Goal: Use online tool/utility: Utilize a website feature to perform a specific function

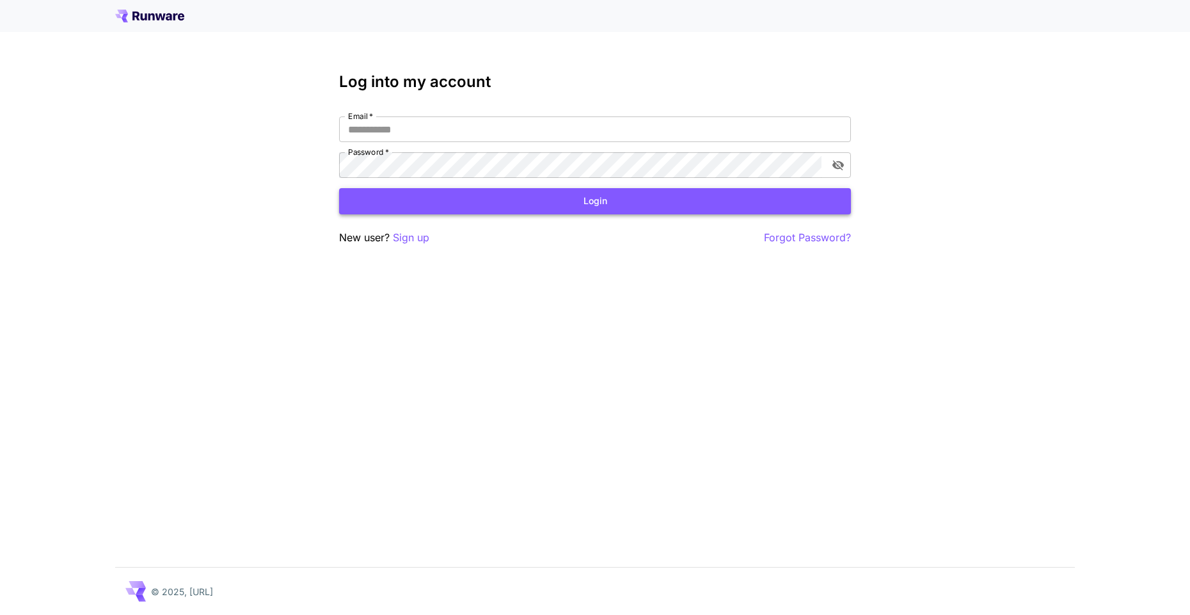
type input "**********"
click at [556, 198] on button "Login" at bounding box center [595, 201] width 512 height 26
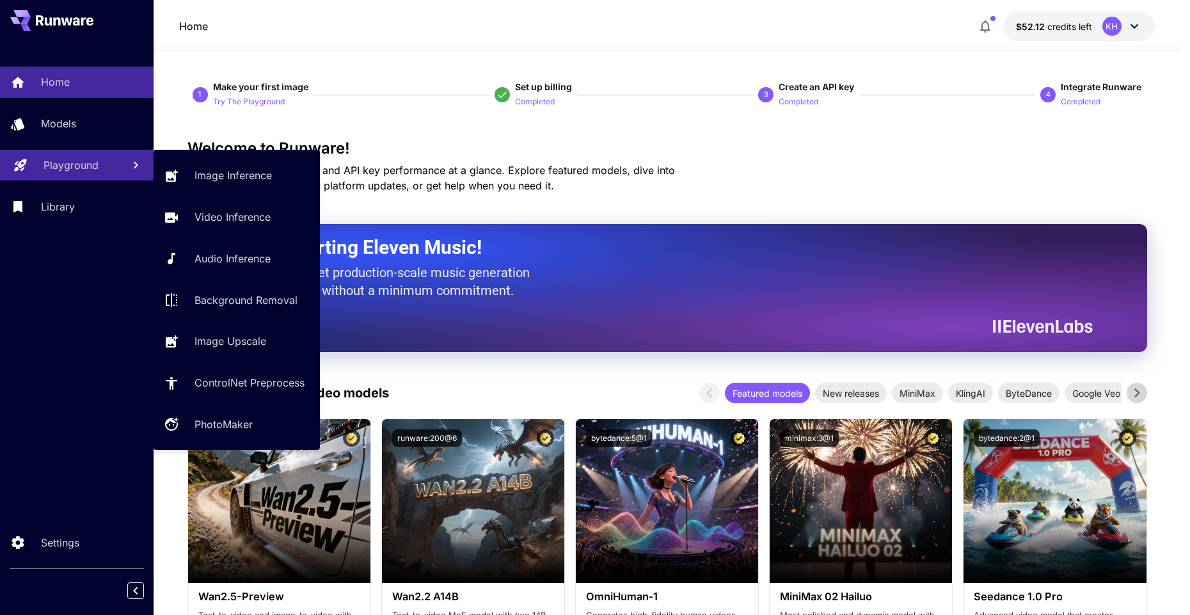
click at [100, 164] on div "Playground" at bounding box center [78, 164] width 69 height 15
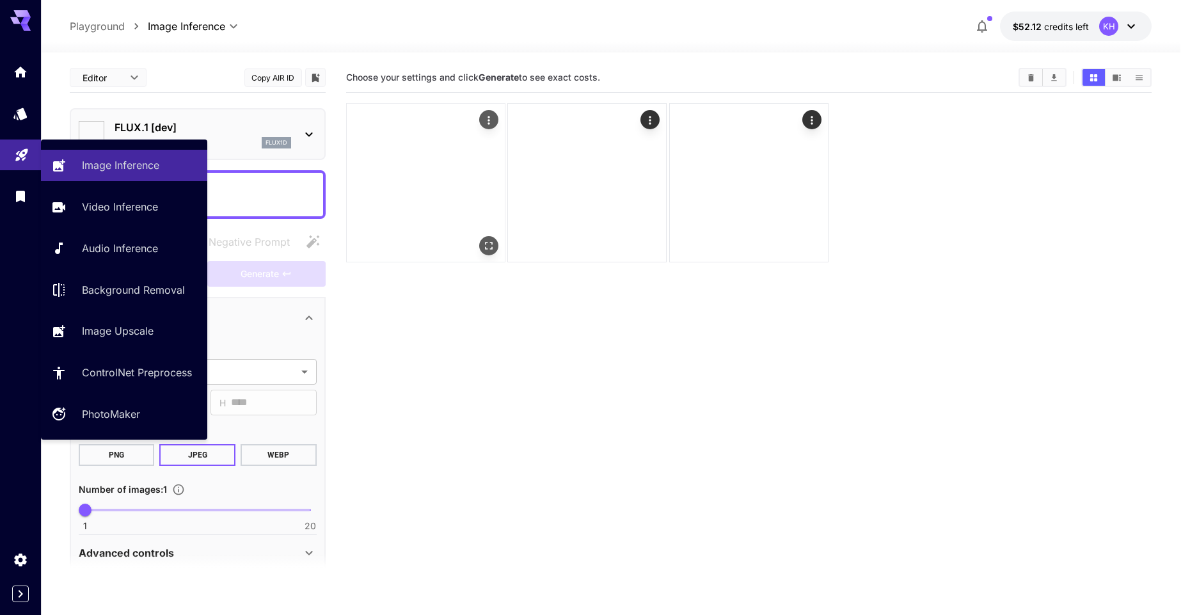
type input "**********"
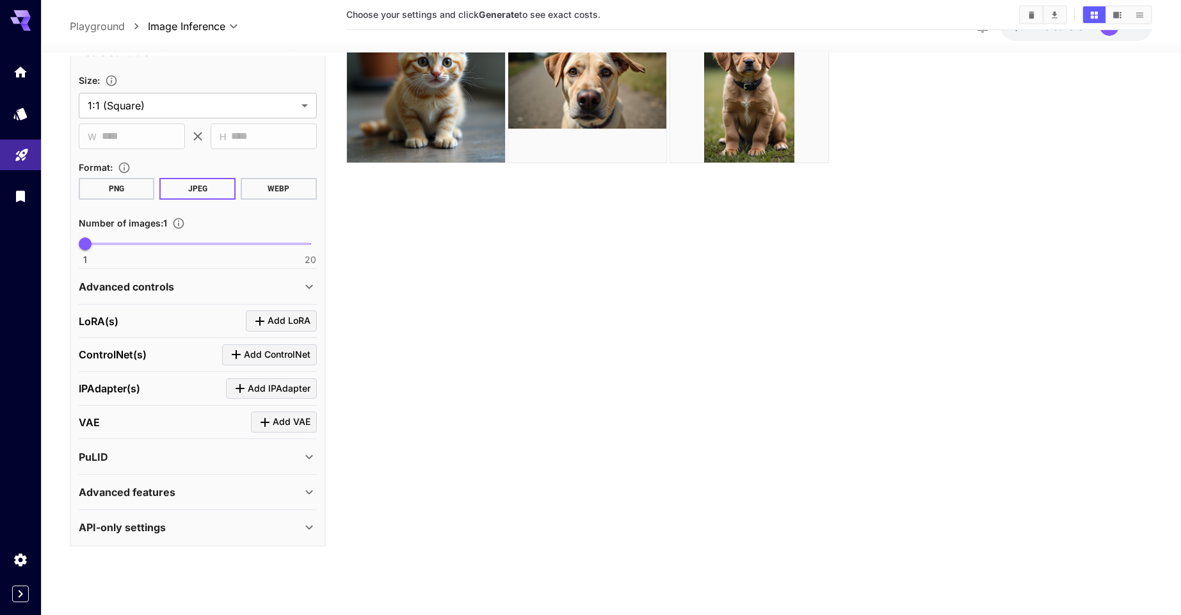
scroll to position [101, 0]
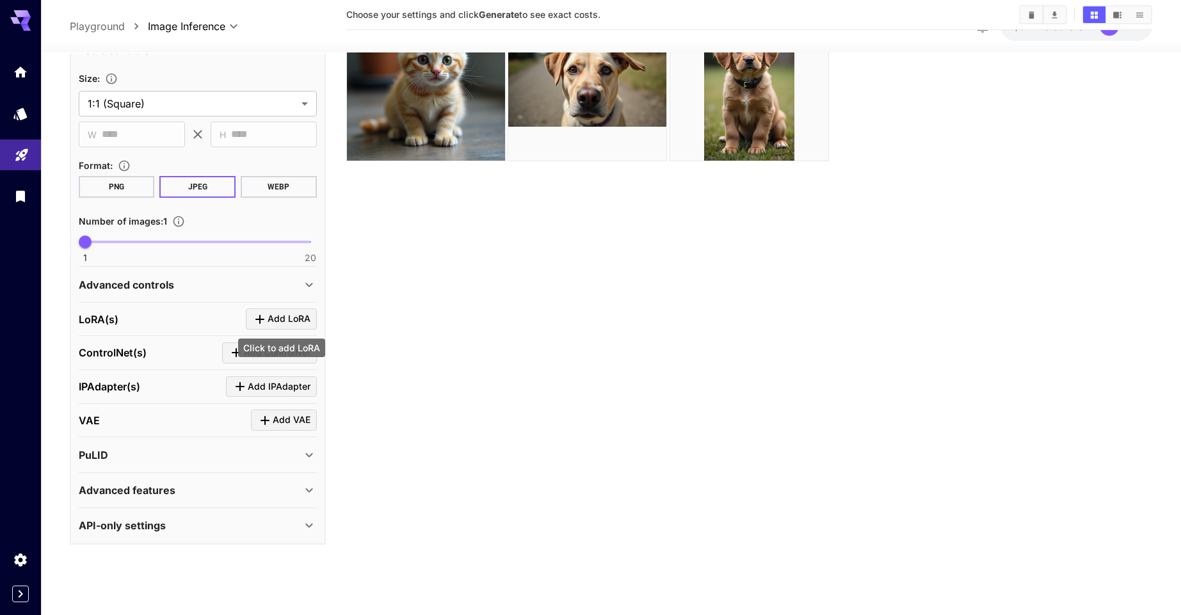
click at [259, 321] on icon "Click to add LoRA" at bounding box center [259, 319] width 15 height 15
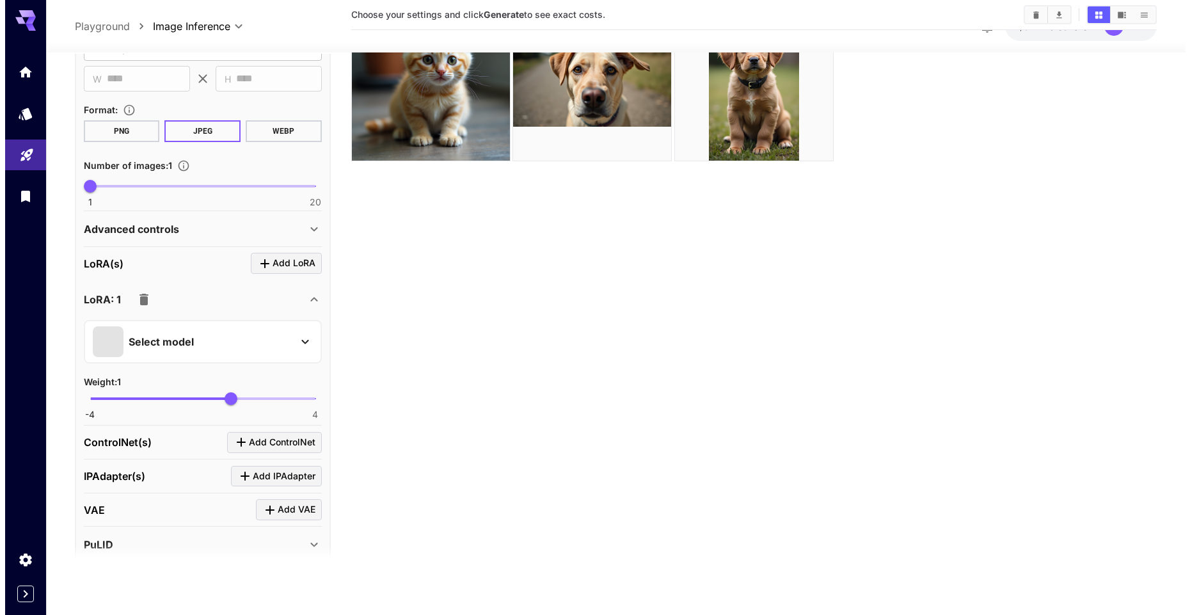
scroll to position [336, 0]
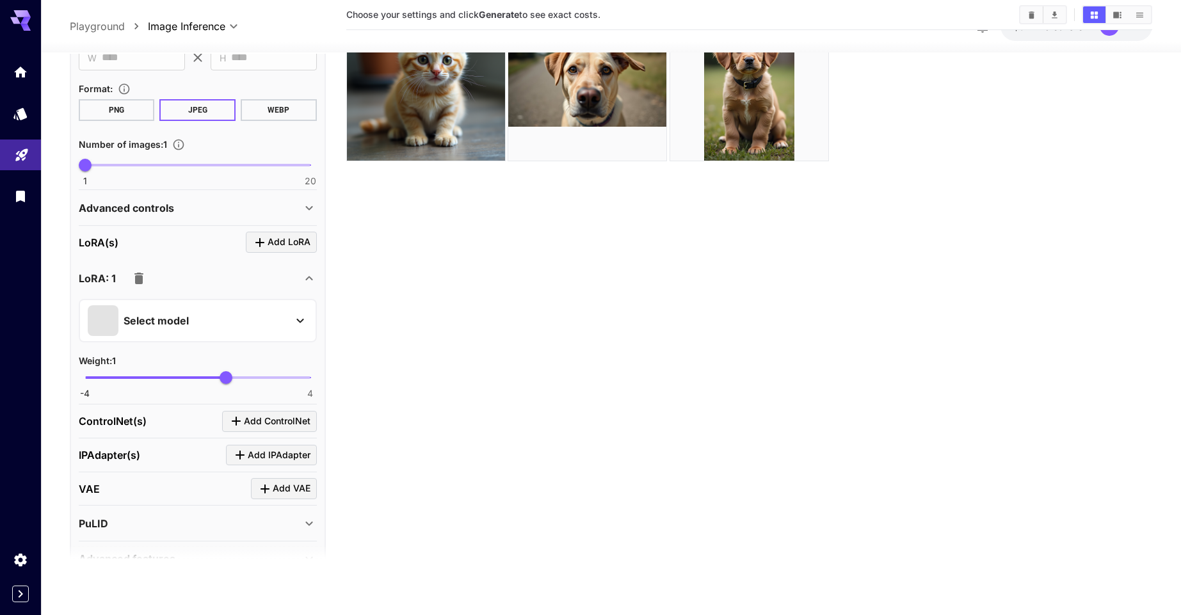
click at [282, 323] on div "Select model" at bounding box center [188, 320] width 200 height 31
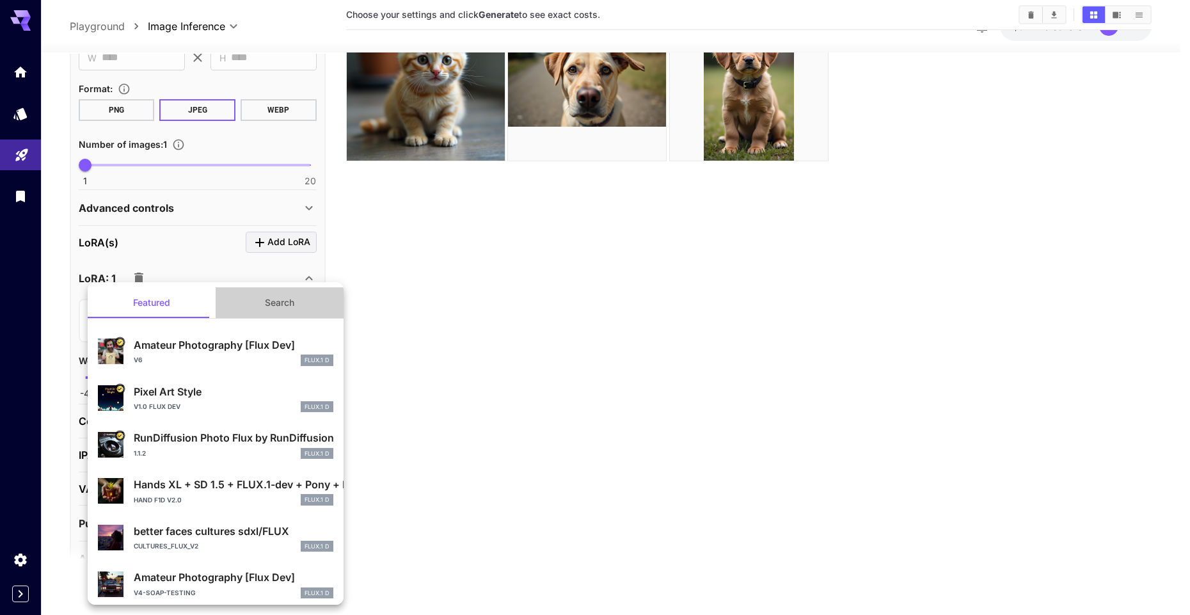
click at [278, 303] on button "Search" at bounding box center [280, 302] width 128 height 31
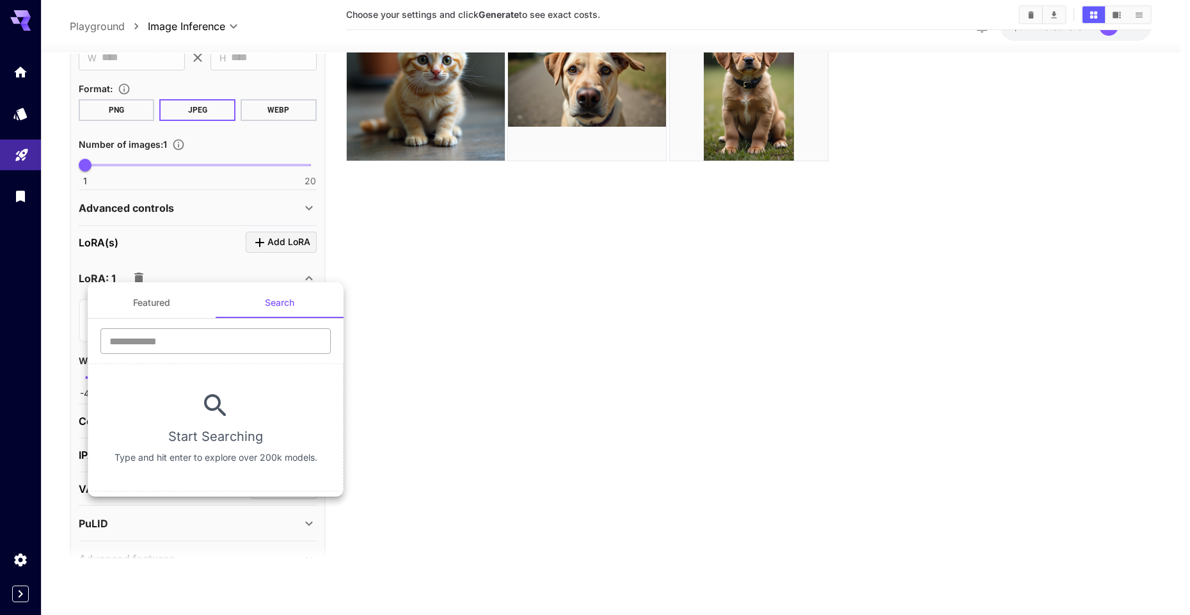
click at [210, 339] on input "text" at bounding box center [215, 341] width 230 height 26
paste input "**********"
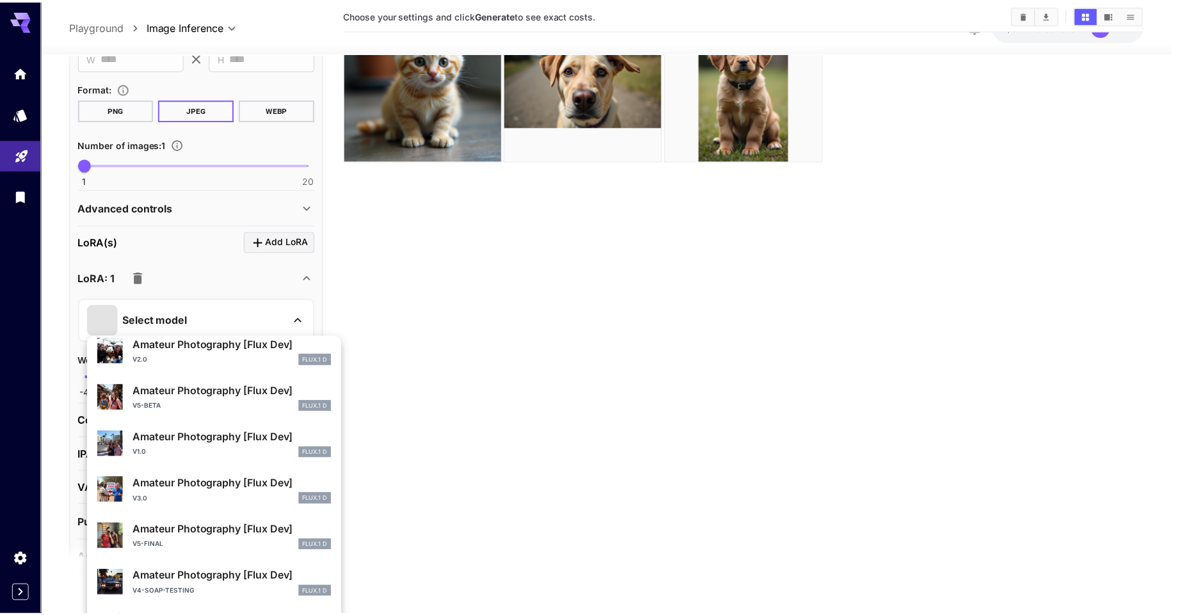
scroll to position [0, 0]
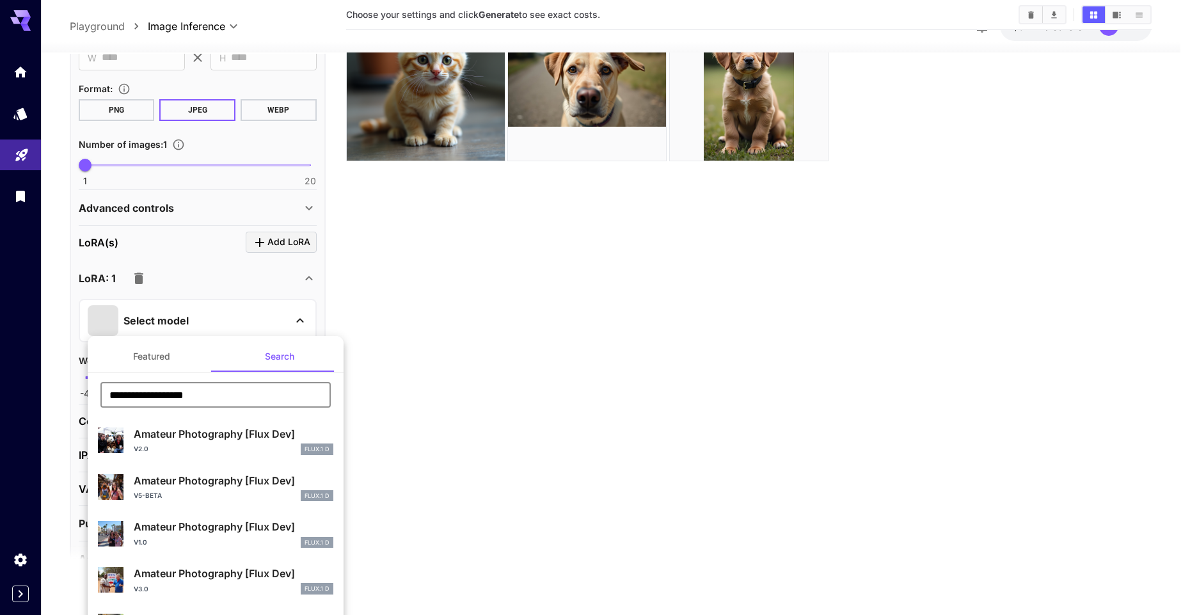
type input "**********"
click at [175, 447] on div "v2.0 FLUX.1 D" at bounding box center [234, 450] width 200 height 12
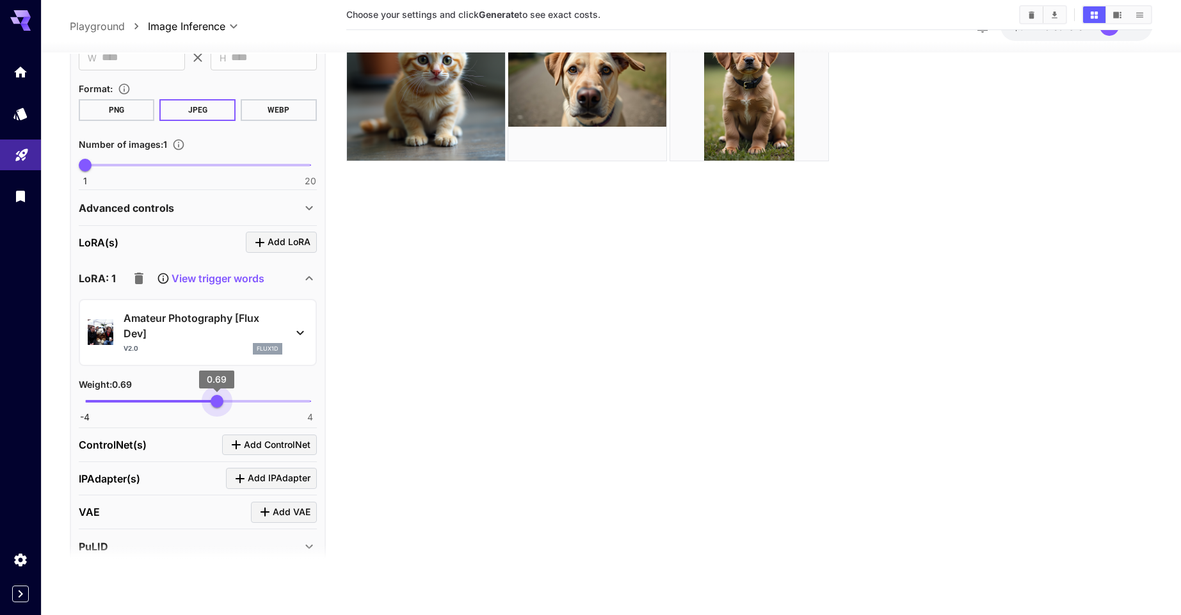
type input "****"
click at [218, 399] on span "0.72" at bounding box center [217, 401] width 13 height 13
click at [382, 366] on section "Choose your settings and click Generate to see exact costs." at bounding box center [749, 269] width 806 height 615
click at [279, 235] on span "Add LoRA" at bounding box center [289, 242] width 43 height 16
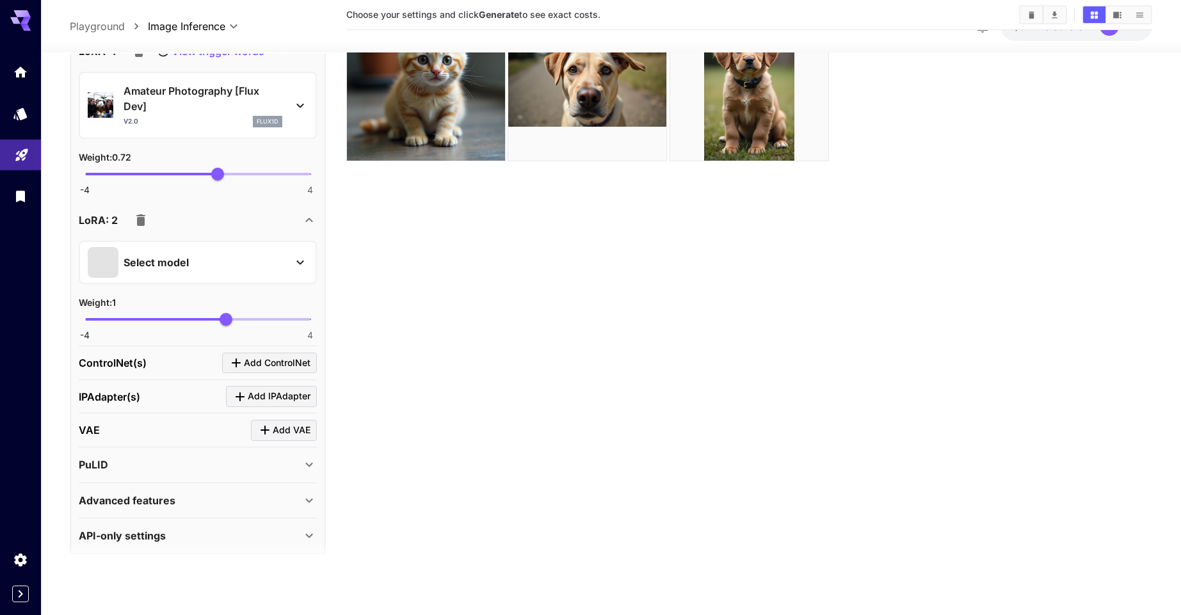
scroll to position [566, 0]
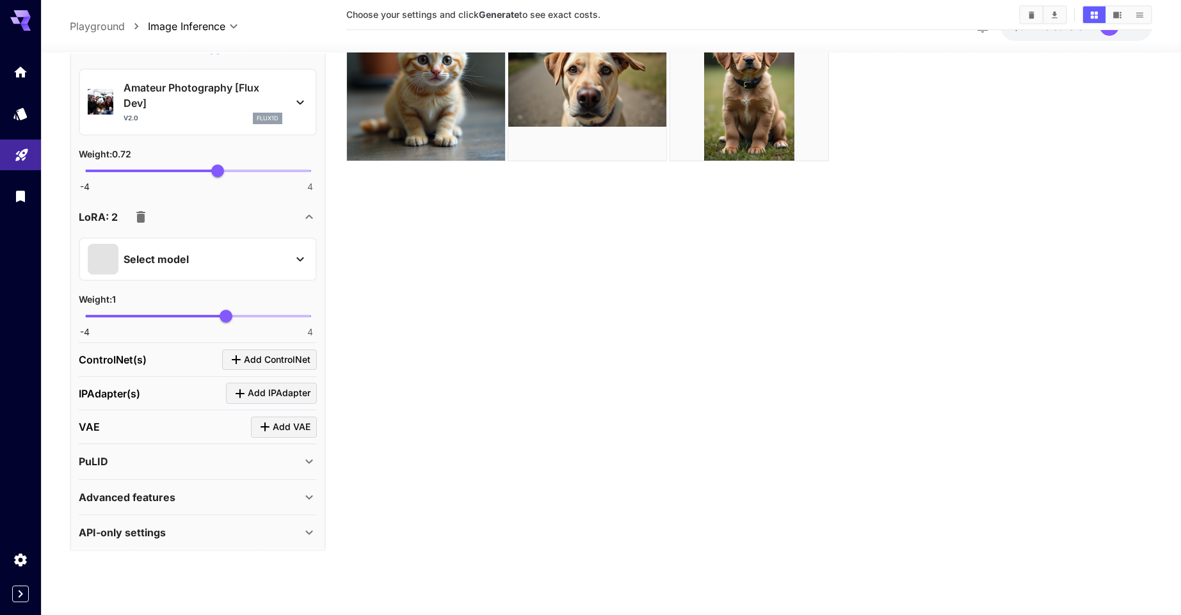
click at [222, 259] on div "Select model" at bounding box center [188, 259] width 200 height 31
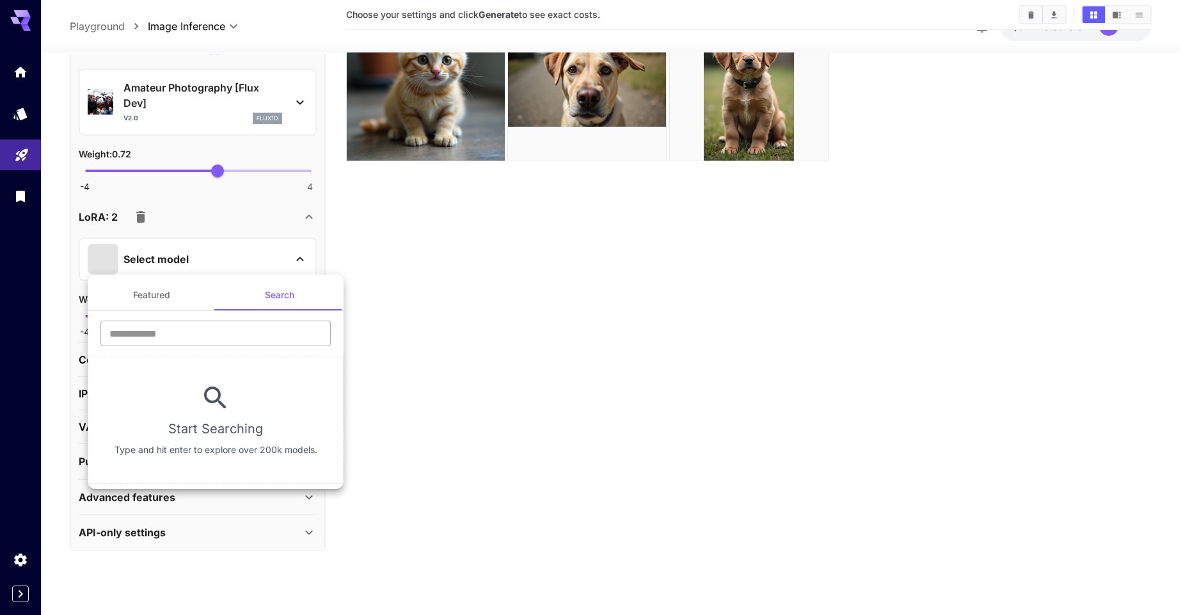
click at [200, 344] on input "text" at bounding box center [215, 334] width 230 height 26
paste input "**********"
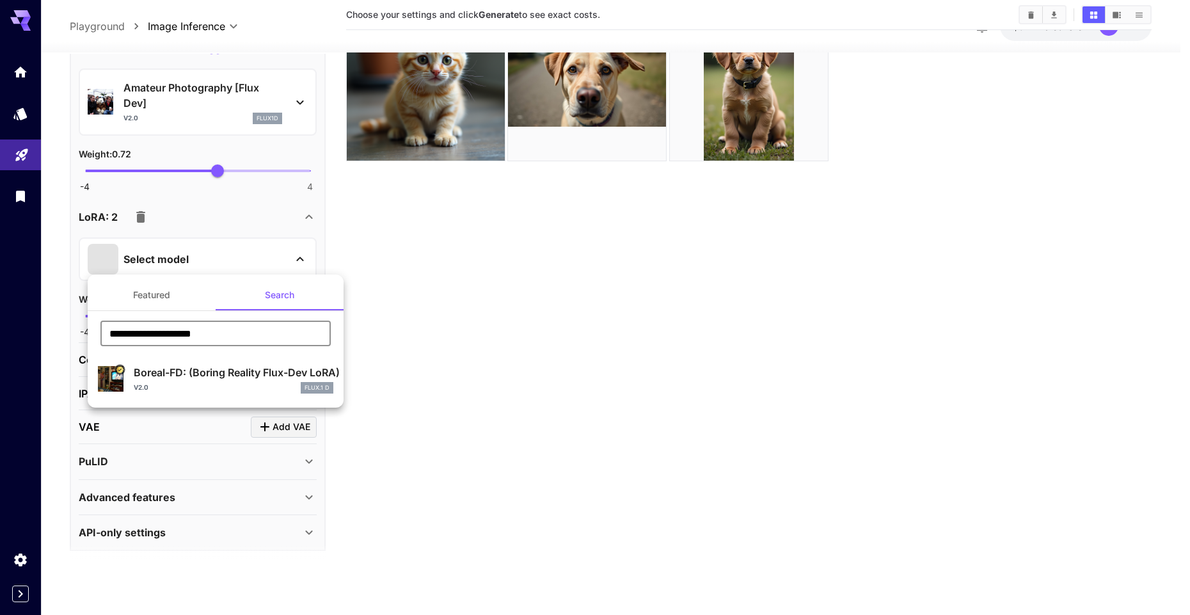
type input "**********"
click at [191, 383] on div "v2.0 FLUX.1 D" at bounding box center [234, 388] width 200 height 12
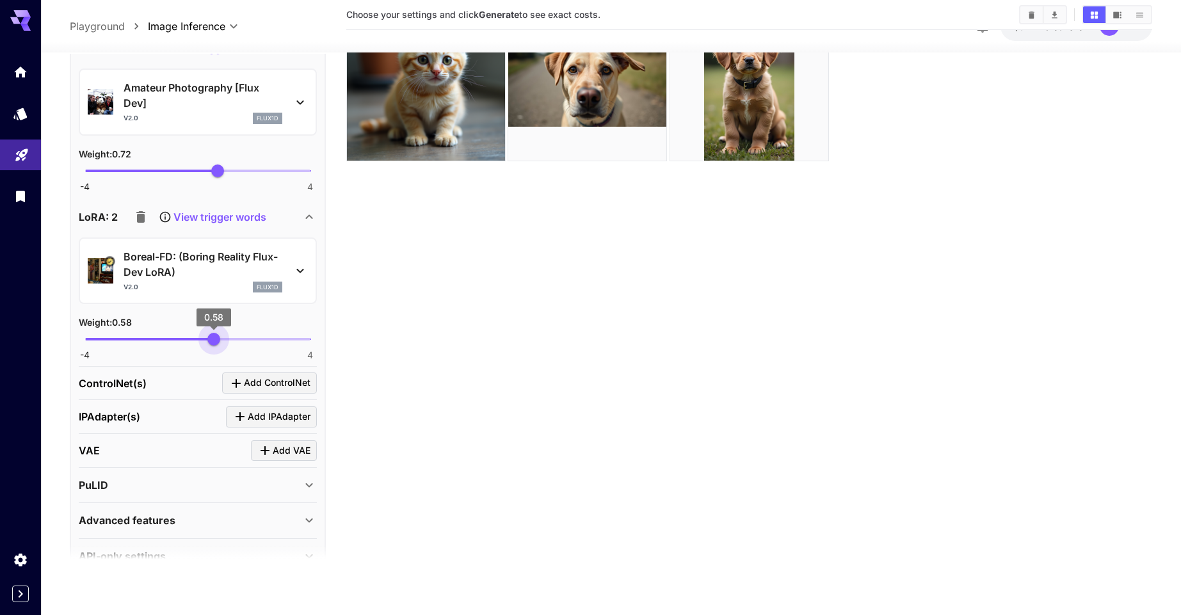
type input "***"
drag, startPoint x: 220, startPoint y: 339, endPoint x: 214, endPoint y: 344, distance: 7.2
click at [214, 344] on span "0.6" at bounding box center [214, 339] width 13 height 13
click at [447, 353] on section "Choose your settings and click Generate to see exact costs." at bounding box center [749, 269] width 806 height 615
click at [305, 224] on icon at bounding box center [308, 216] width 15 height 15
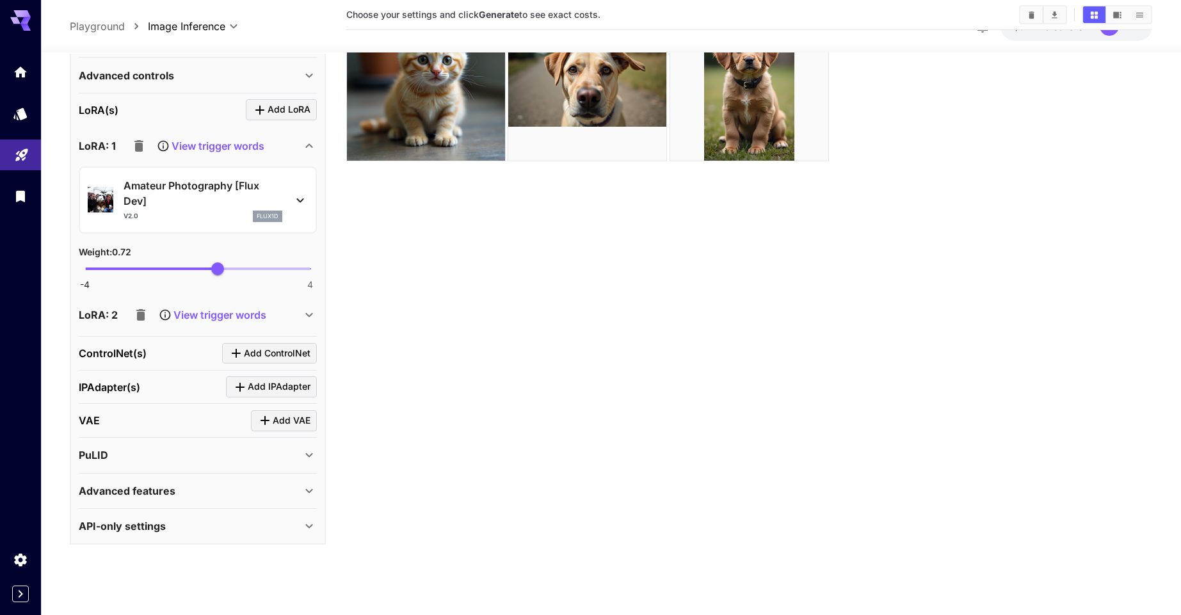
scroll to position [468, 0]
click at [308, 310] on icon at bounding box center [308, 314] width 15 height 15
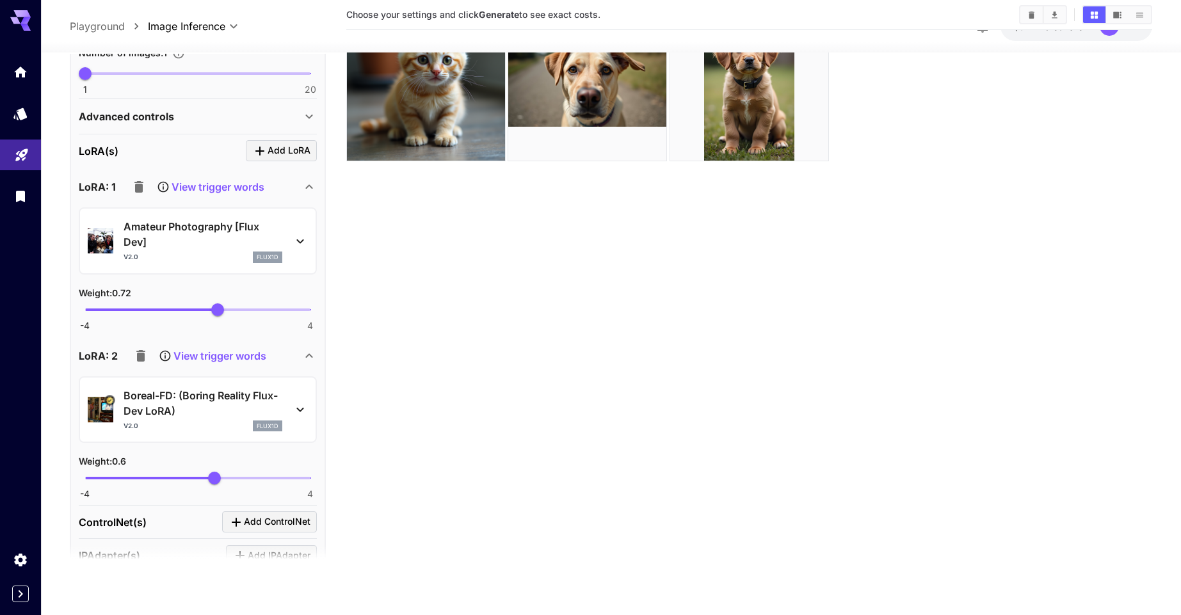
scroll to position [259, 0]
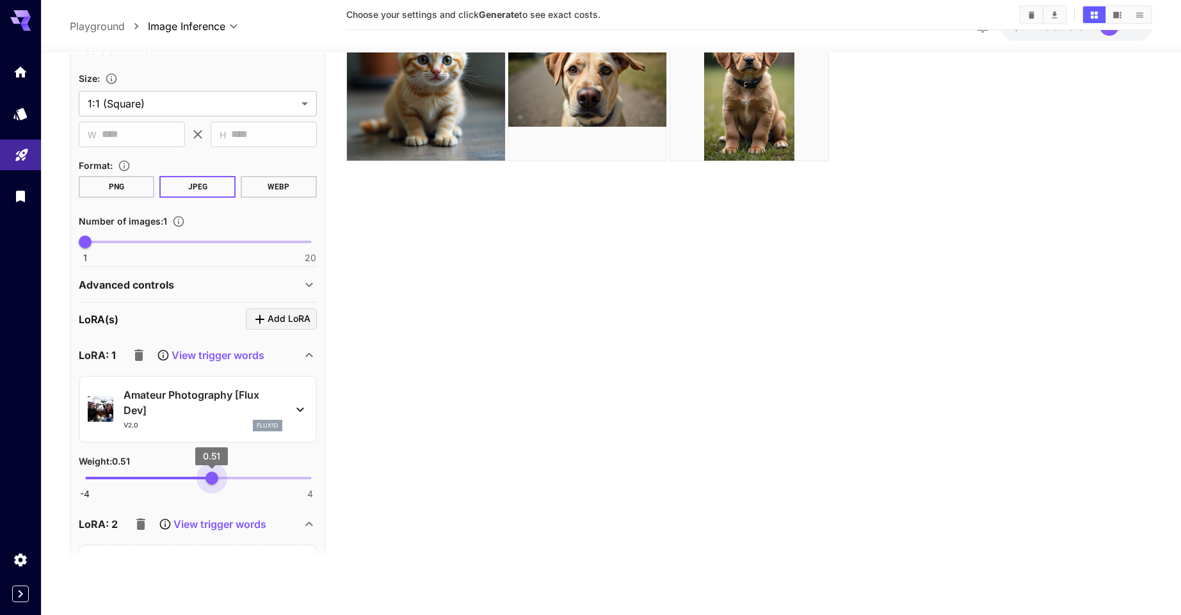
click at [212, 479] on span "0.51" at bounding box center [211, 478] width 13 height 13
type input "****"
click at [218, 479] on span "0.72" at bounding box center [217, 478] width 13 height 13
click at [454, 470] on section "Choose your settings and click Generate to see exact costs." at bounding box center [749, 269] width 806 height 615
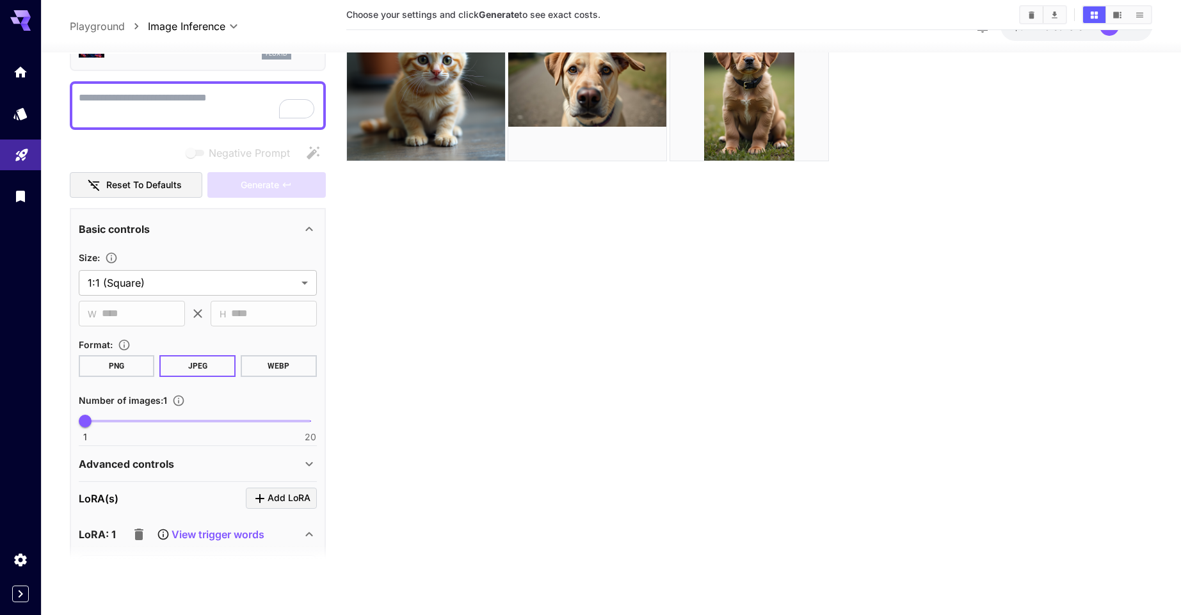
scroll to position [0, 0]
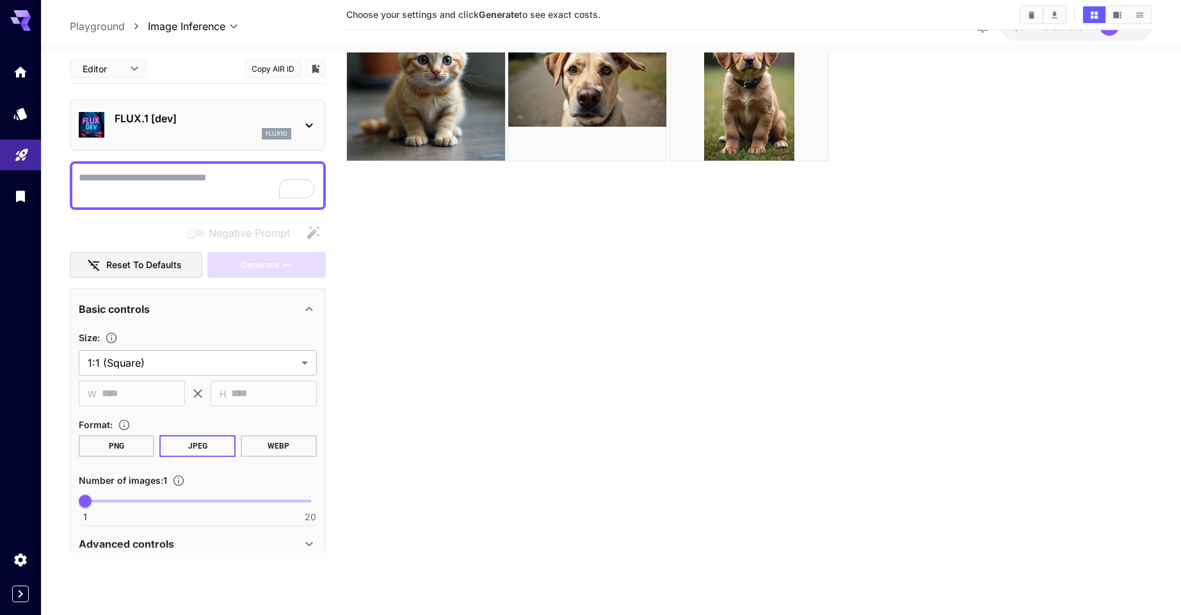
click at [118, 447] on button "PNG" at bounding box center [117, 446] width 76 height 22
click at [145, 186] on textarea "Negative Prompt" at bounding box center [198, 185] width 238 height 31
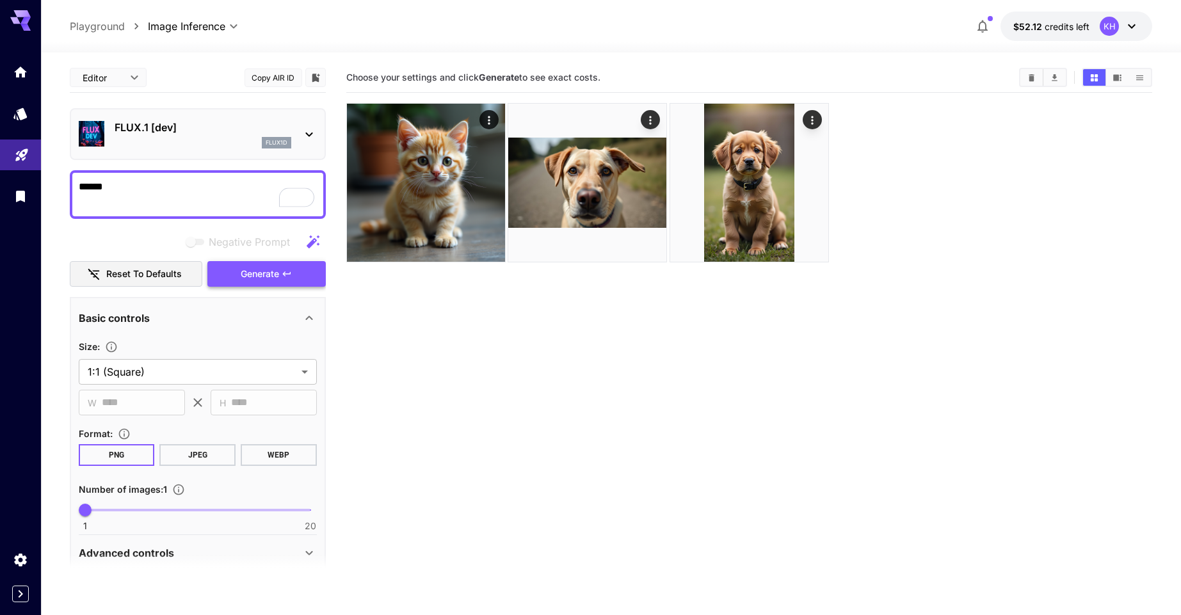
click at [234, 275] on button "Generate" at bounding box center [266, 274] width 118 height 26
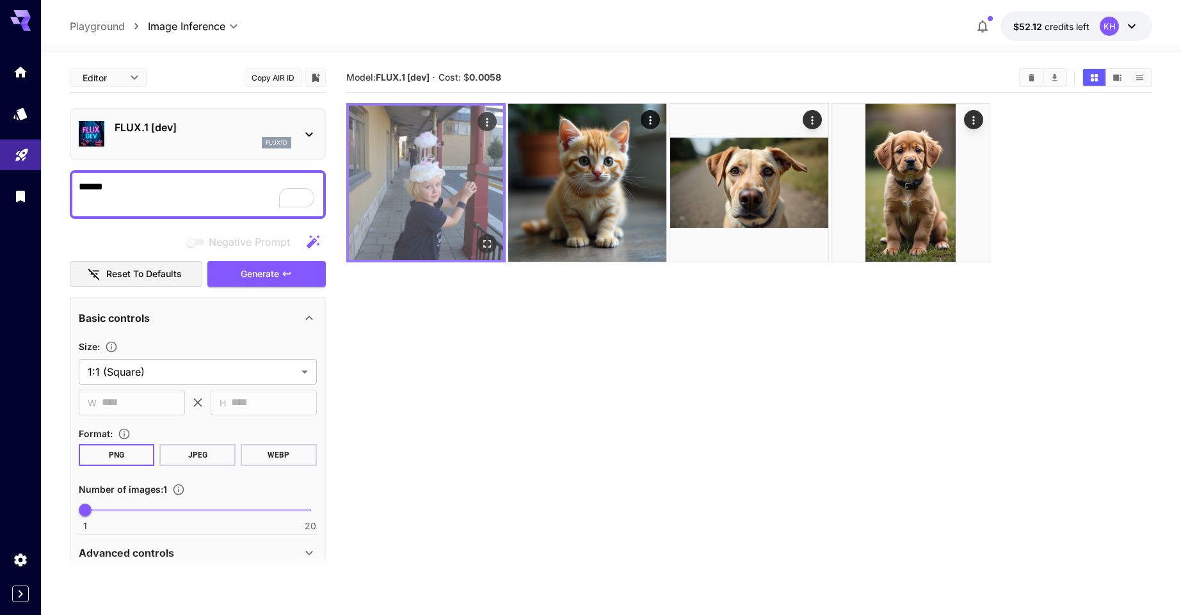
click at [433, 186] on img at bounding box center [426, 183] width 154 height 154
click at [476, 205] on img at bounding box center [426, 183] width 154 height 154
click at [488, 244] on icon "Open in fullscreen" at bounding box center [487, 243] width 13 height 13
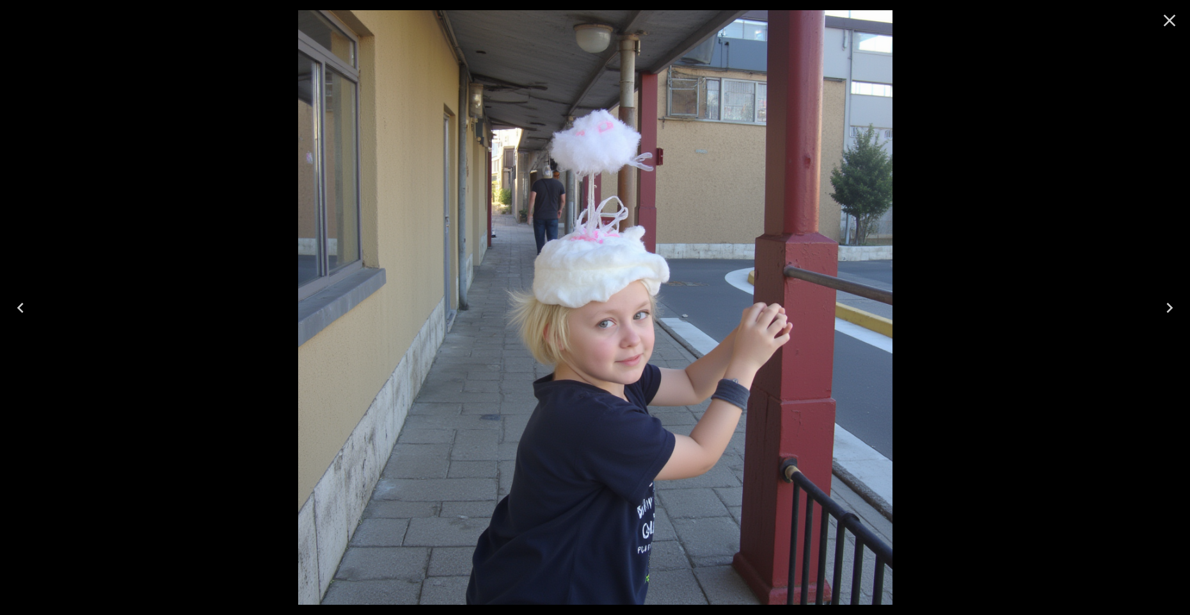
click at [1171, 22] on icon "Close" at bounding box center [1170, 21] width 12 height 12
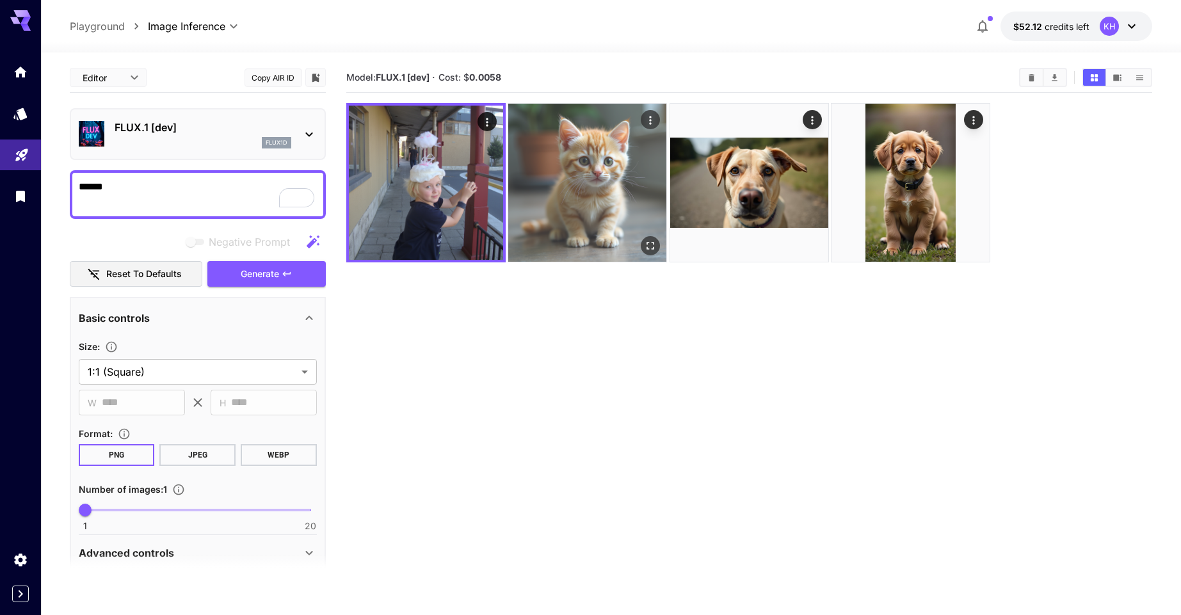
click at [614, 182] on img at bounding box center [587, 183] width 158 height 158
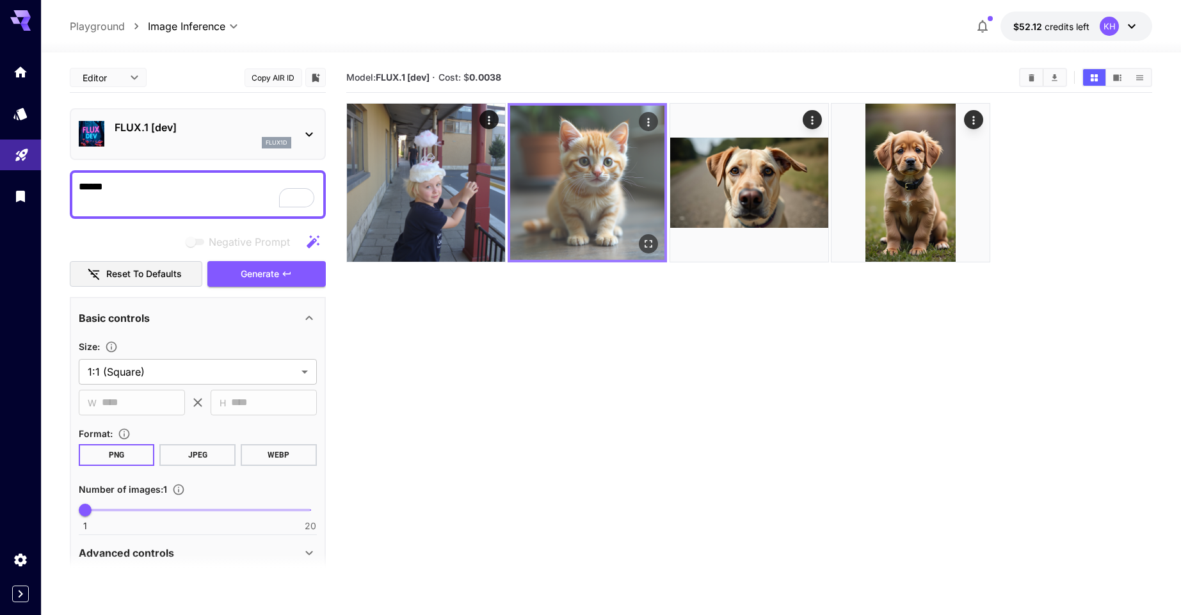
click at [593, 191] on img at bounding box center [587, 183] width 154 height 154
click at [650, 241] on icon "Open in fullscreen" at bounding box center [649, 243] width 13 height 13
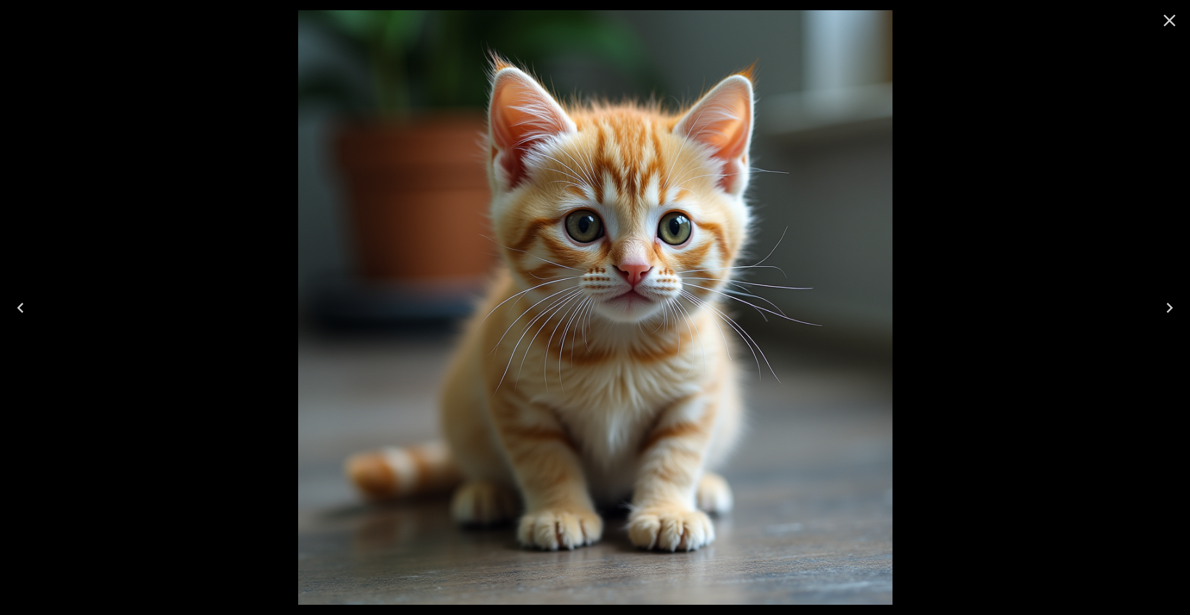
click at [1160, 25] on icon "Close" at bounding box center [1170, 20] width 20 height 20
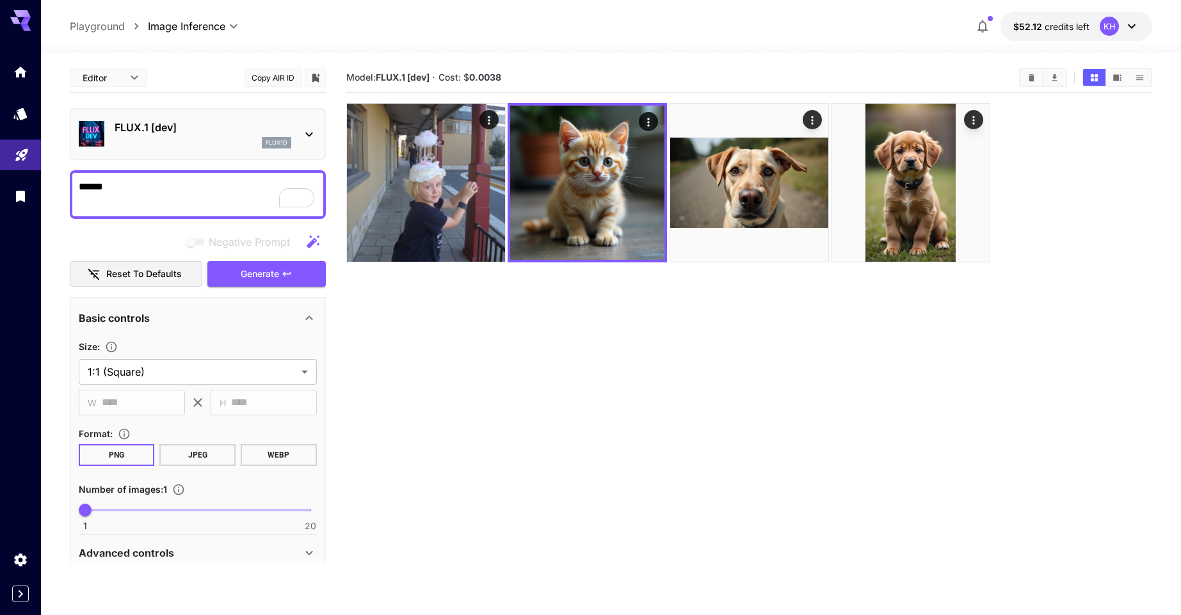
click at [560, 331] on section "Model: FLUX.1 [dev] · Cost: $ 0.0038" at bounding box center [749, 370] width 806 height 615
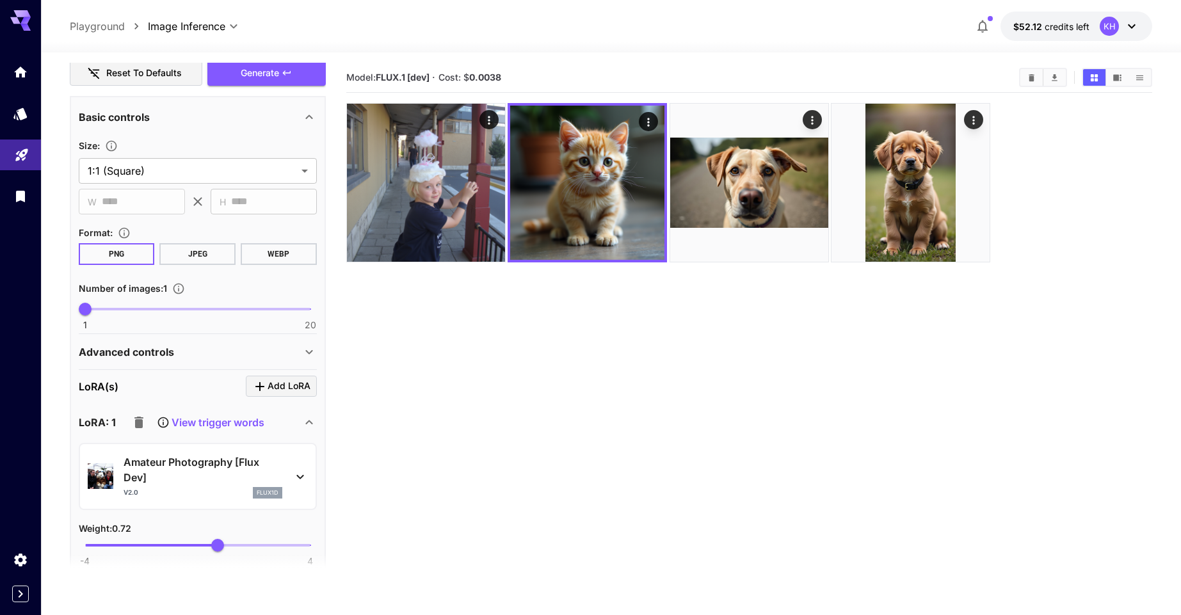
scroll to position [230, 0]
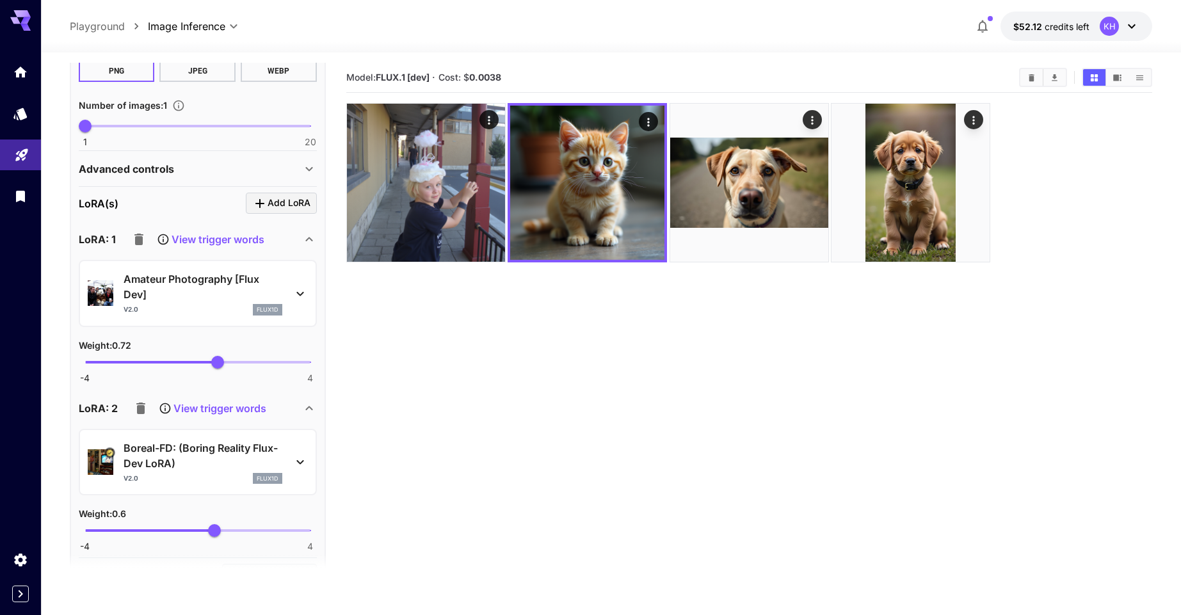
click at [298, 287] on icon at bounding box center [299, 293] width 15 height 15
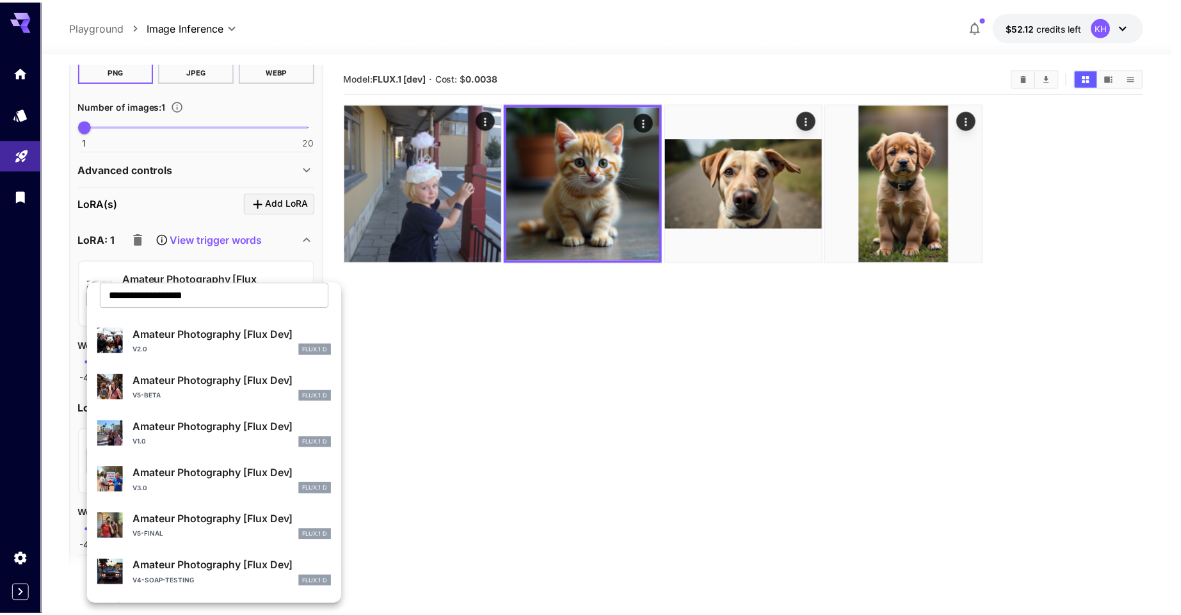
scroll to position [90, 0]
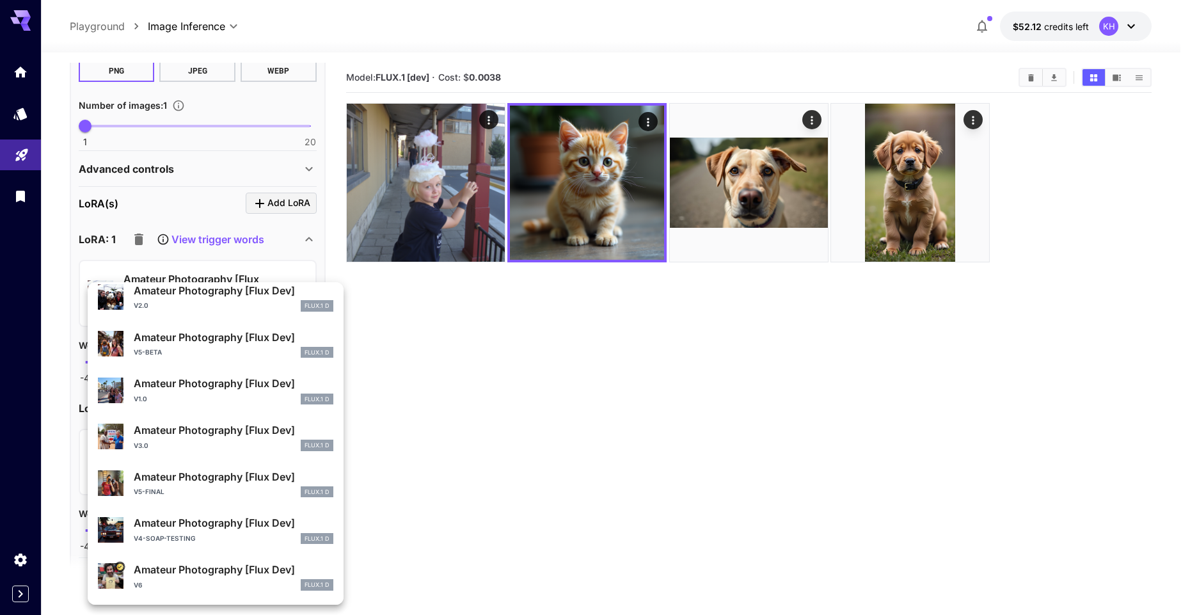
click at [164, 580] on div "v6 FLUX.1 D" at bounding box center [234, 585] width 200 height 12
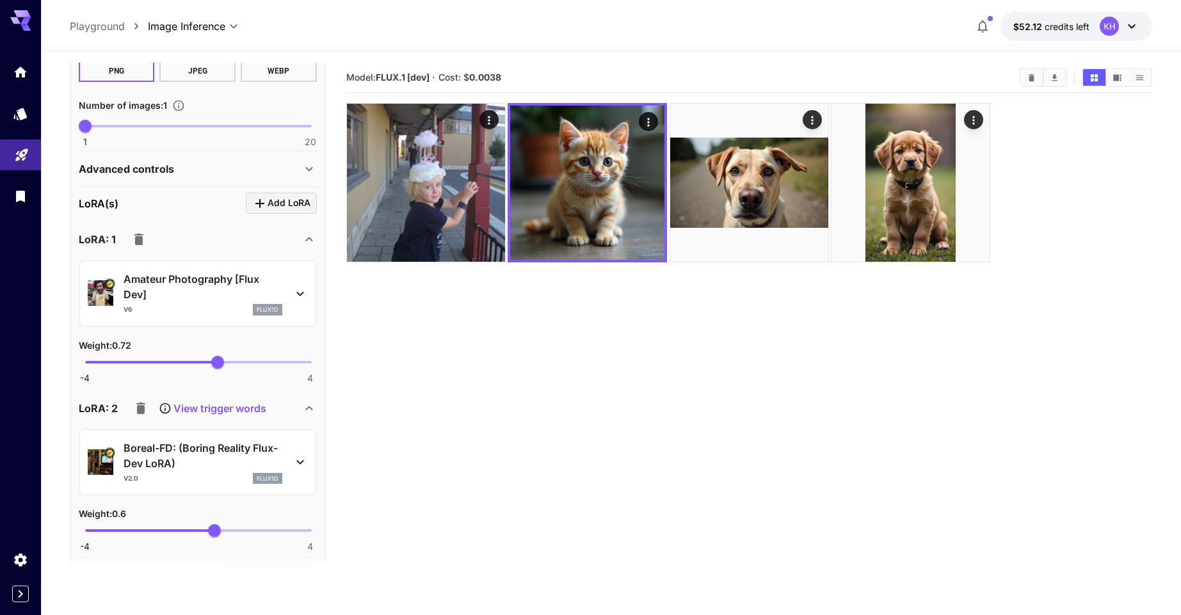
click at [406, 404] on section "Model: FLUX.1 [dev] · Cost: $ 0.0038" at bounding box center [749, 370] width 806 height 615
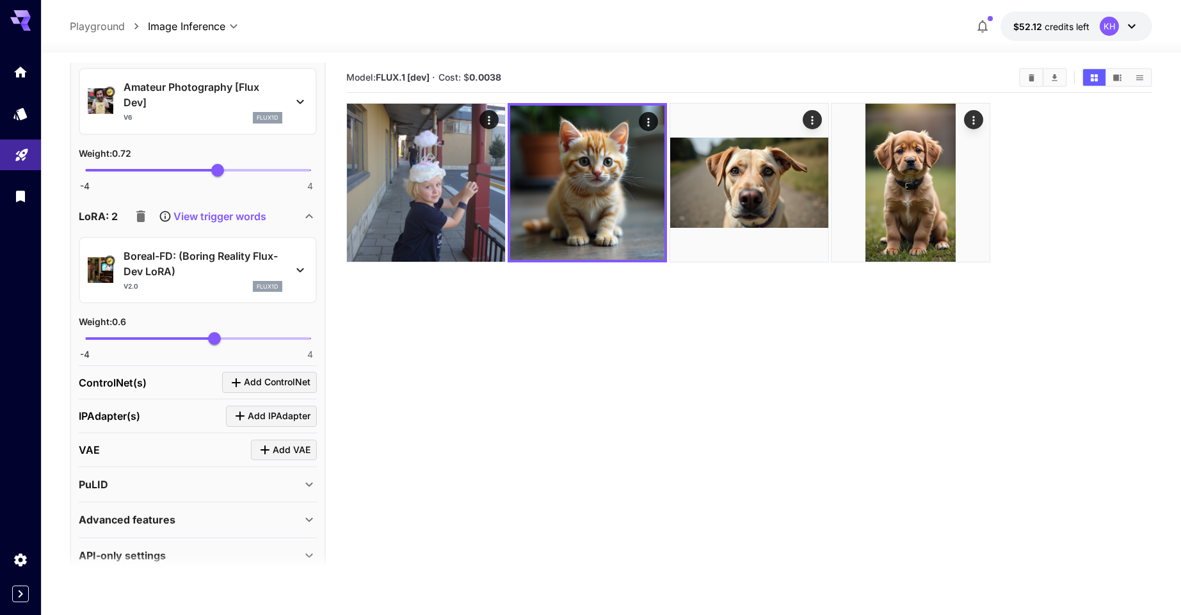
scroll to position [596, 0]
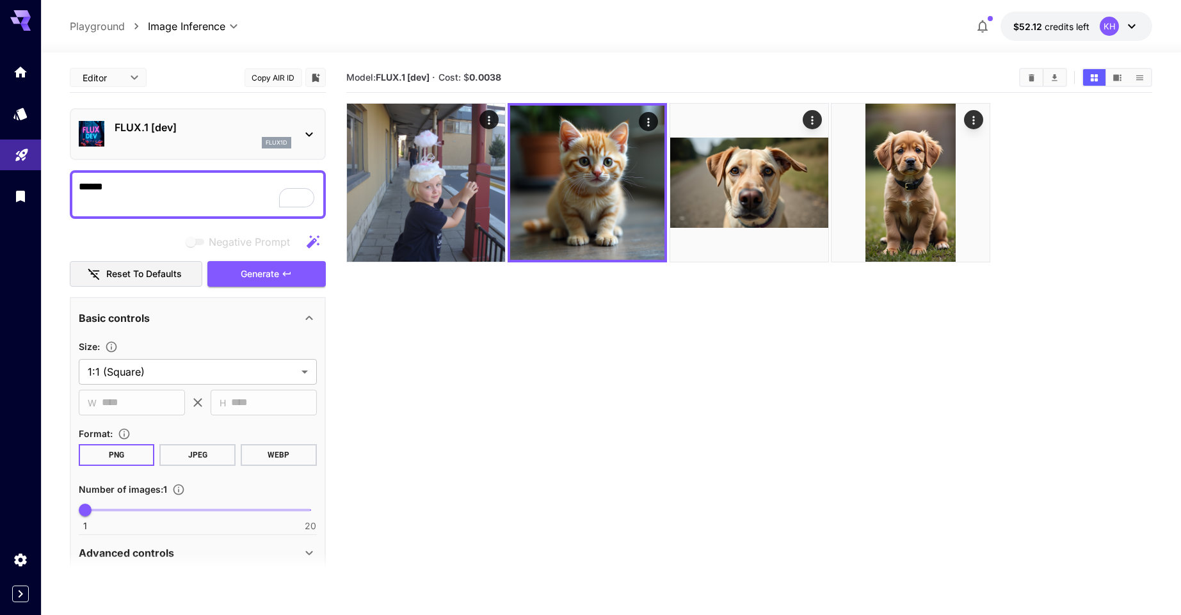
drag, startPoint x: 202, startPoint y: 185, endPoint x: 88, endPoint y: 139, distance: 122.3
click at [88, 139] on div "**********" at bounding box center [198, 606] width 256 height 1087
paste textarea "**********"
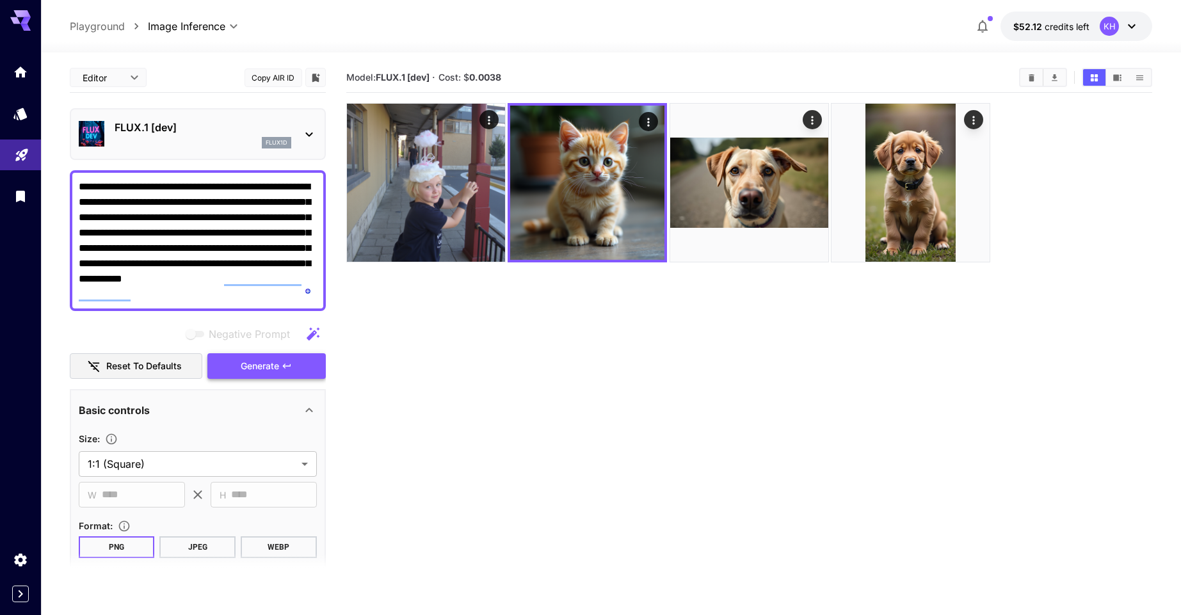
type textarea "**********"
click at [252, 367] on span "Generate" at bounding box center [260, 366] width 38 height 16
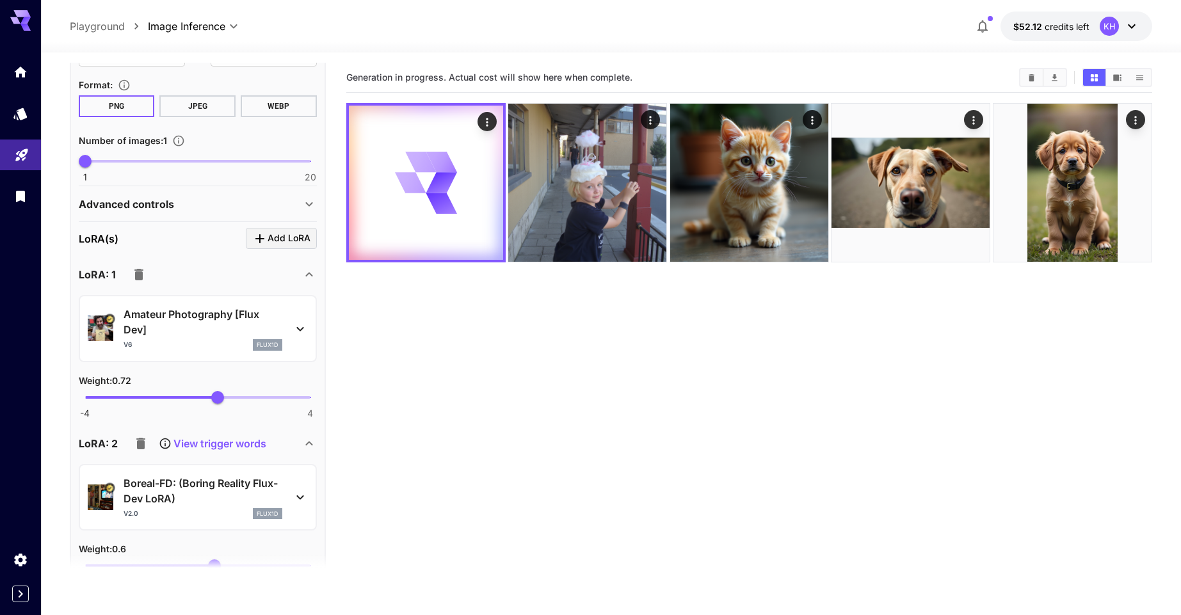
scroll to position [461, 0]
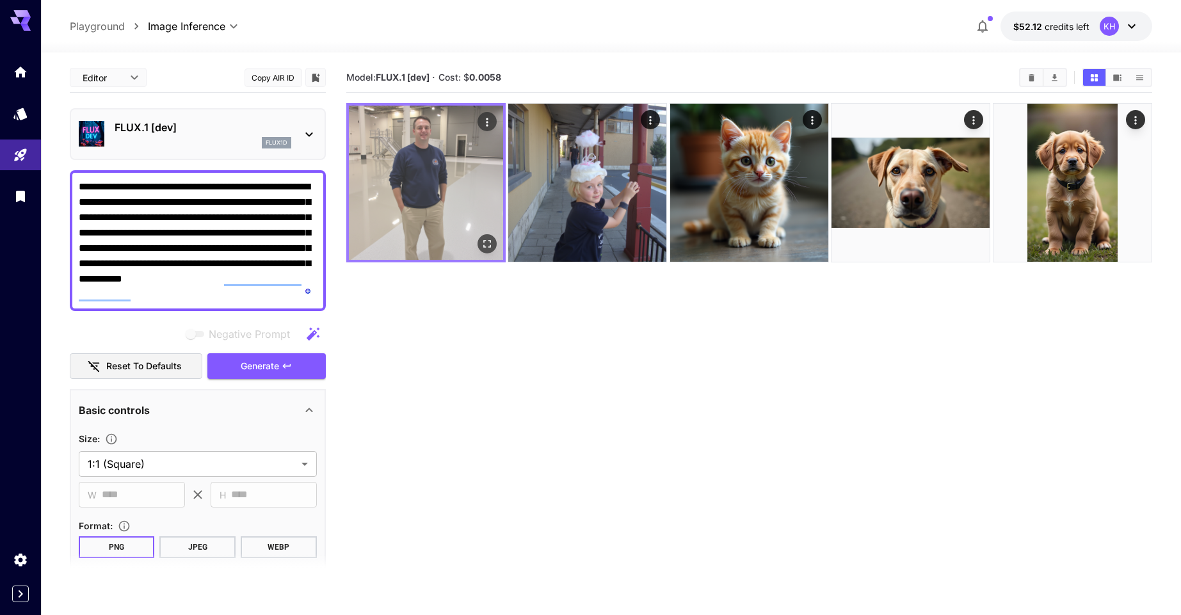
click at [426, 195] on img at bounding box center [426, 183] width 154 height 154
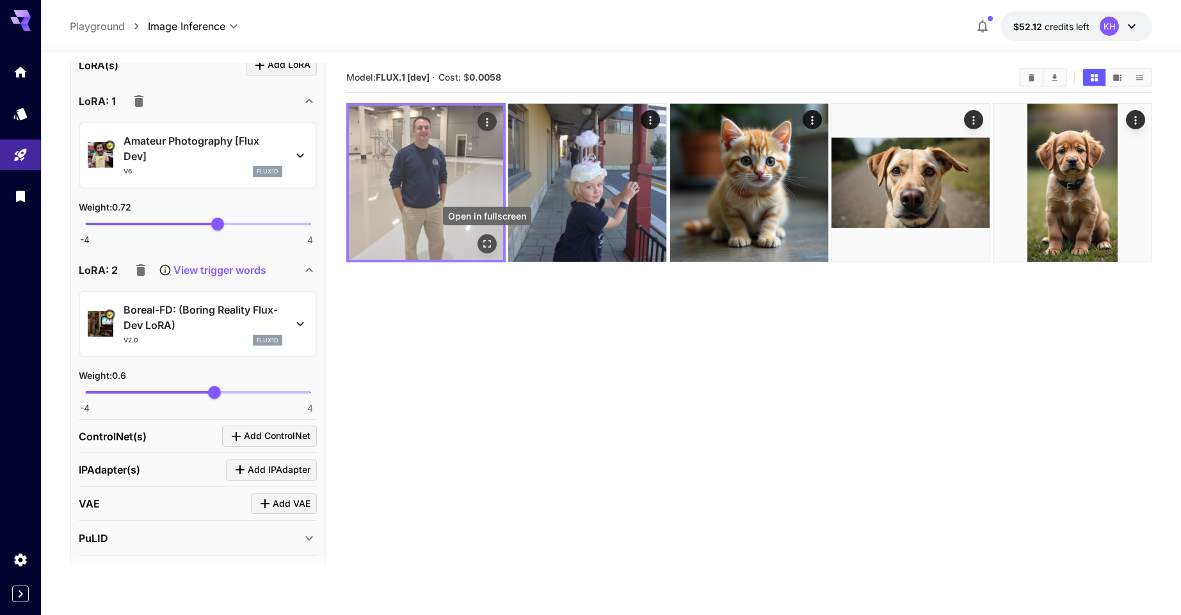
click at [489, 243] on icon "Open in fullscreen" at bounding box center [487, 243] width 13 height 13
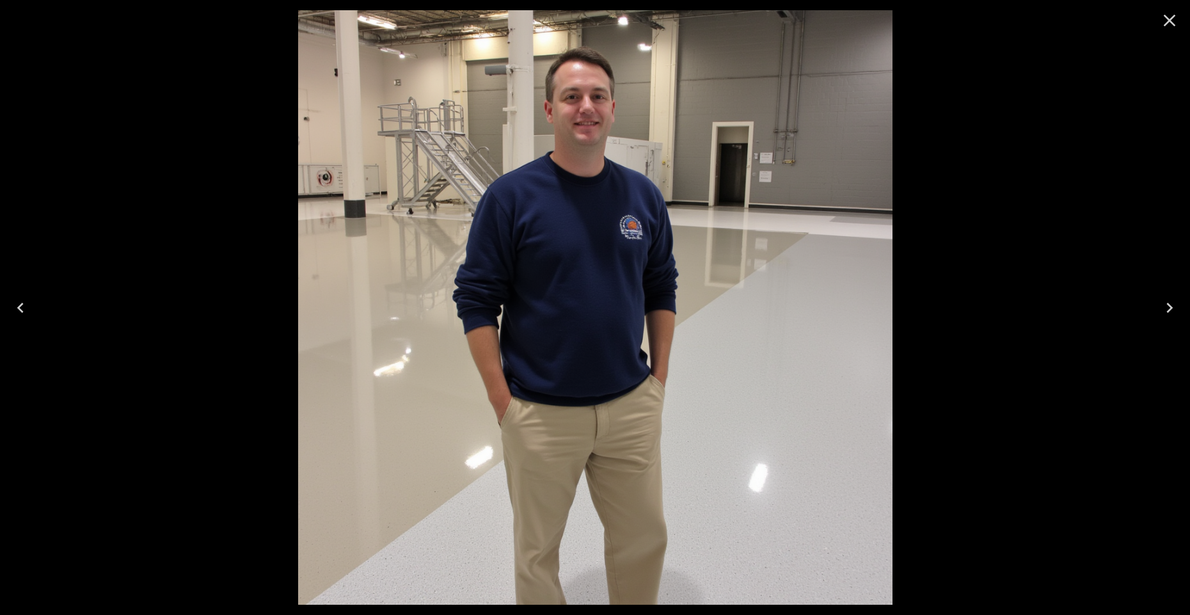
click at [1169, 24] on icon "Close" at bounding box center [1170, 20] width 20 height 20
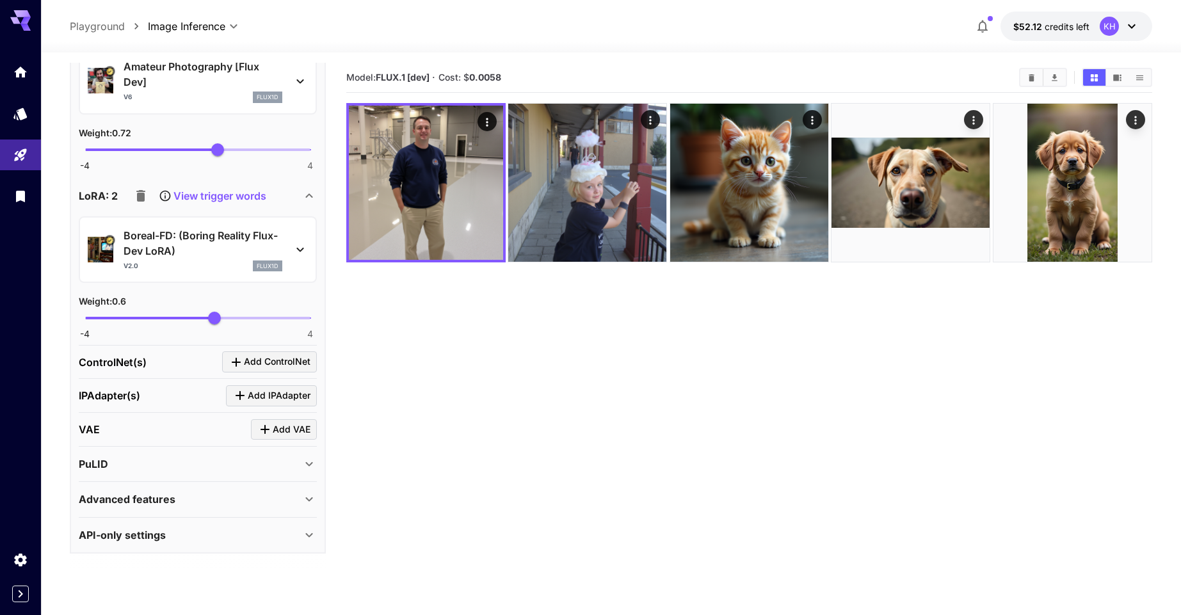
scroll to position [612, 0]
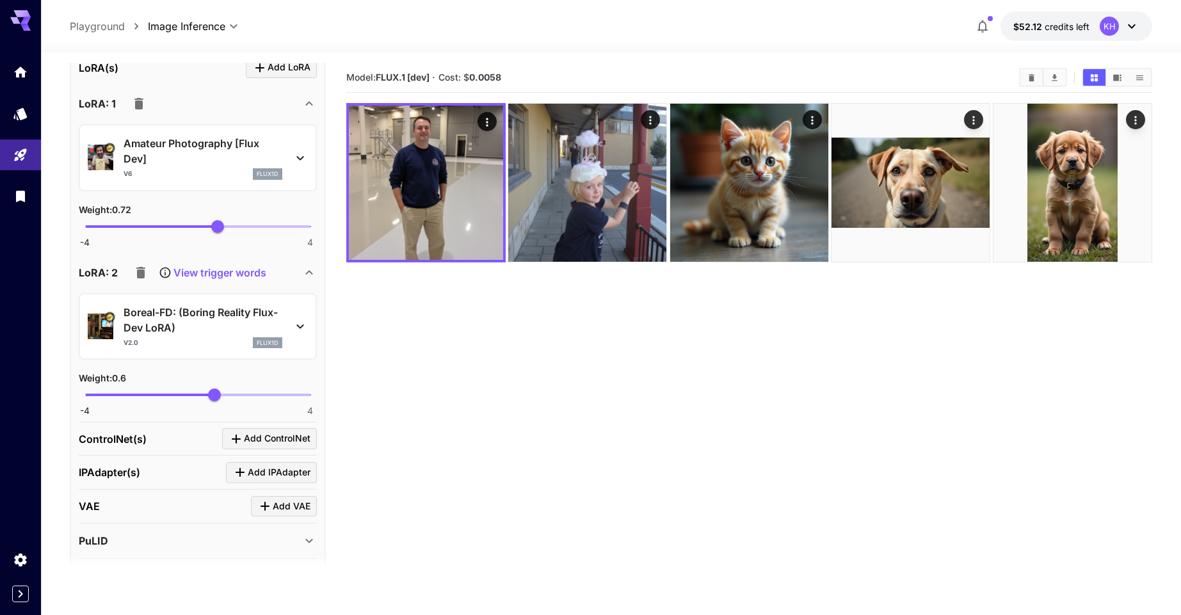
click at [140, 272] on icon "button" at bounding box center [140, 273] width 9 height 12
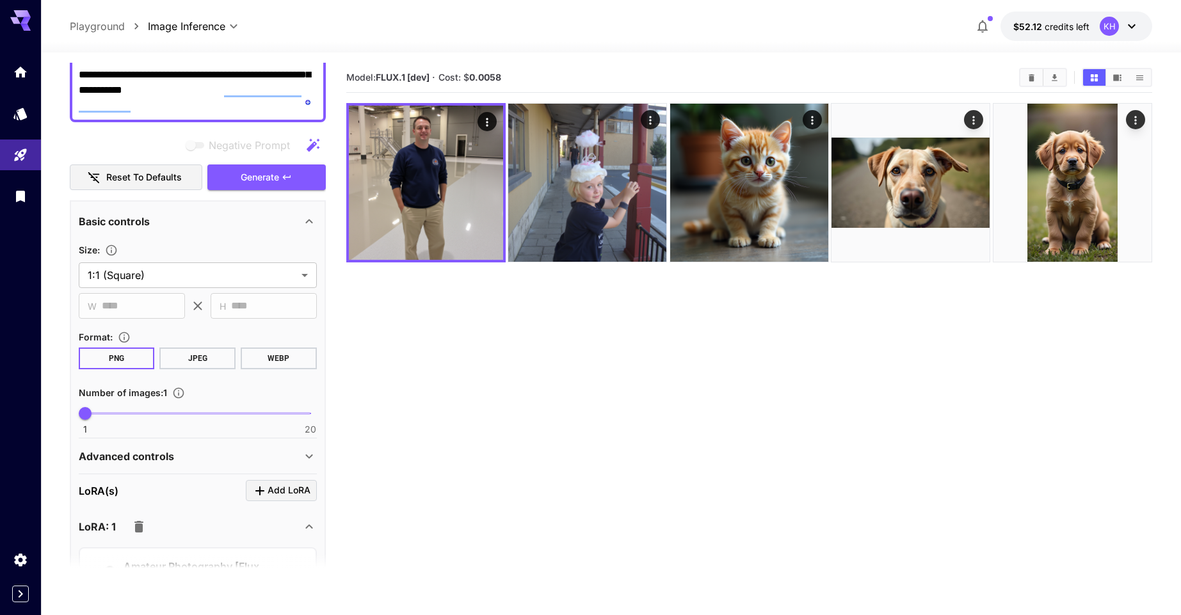
scroll to position [230, 0]
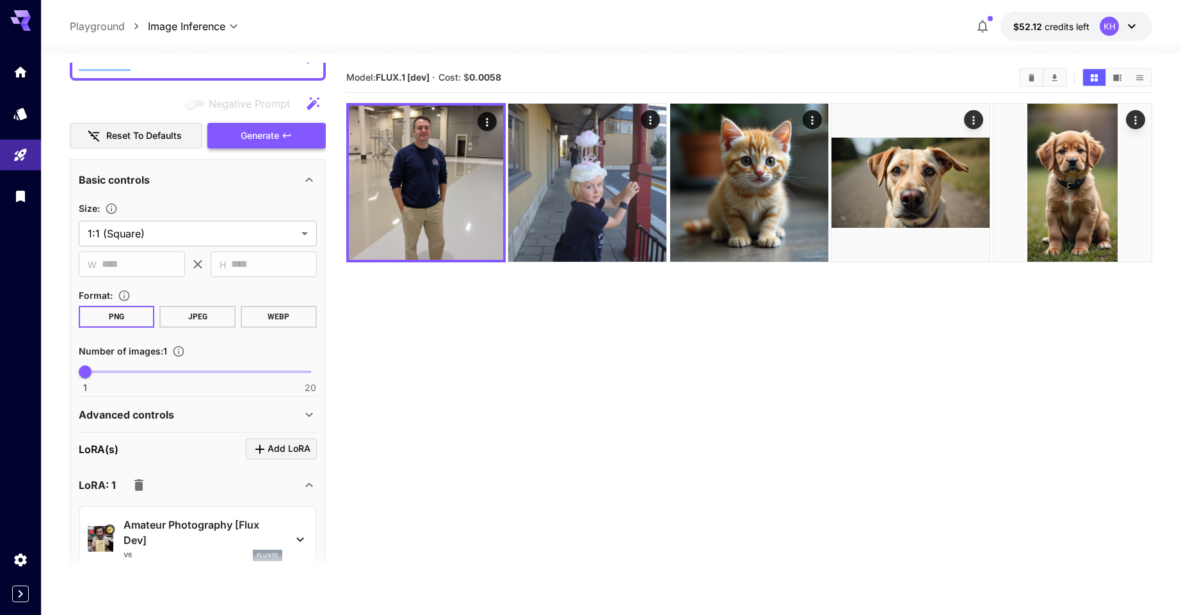
click at [259, 133] on span "Generate" at bounding box center [260, 136] width 38 height 16
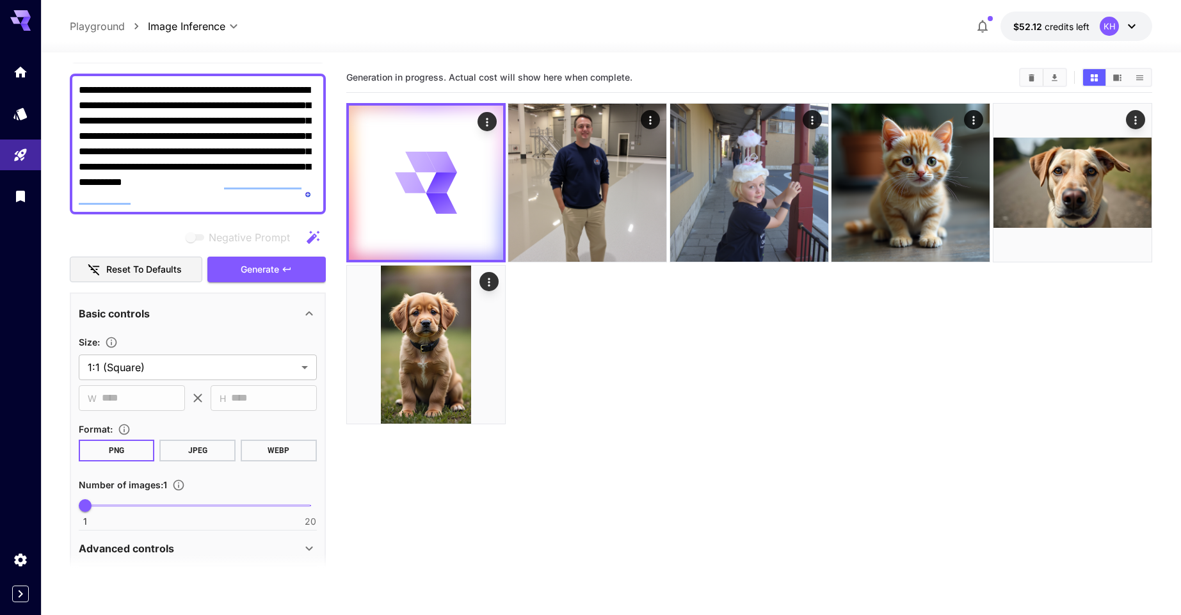
scroll to position [0, 0]
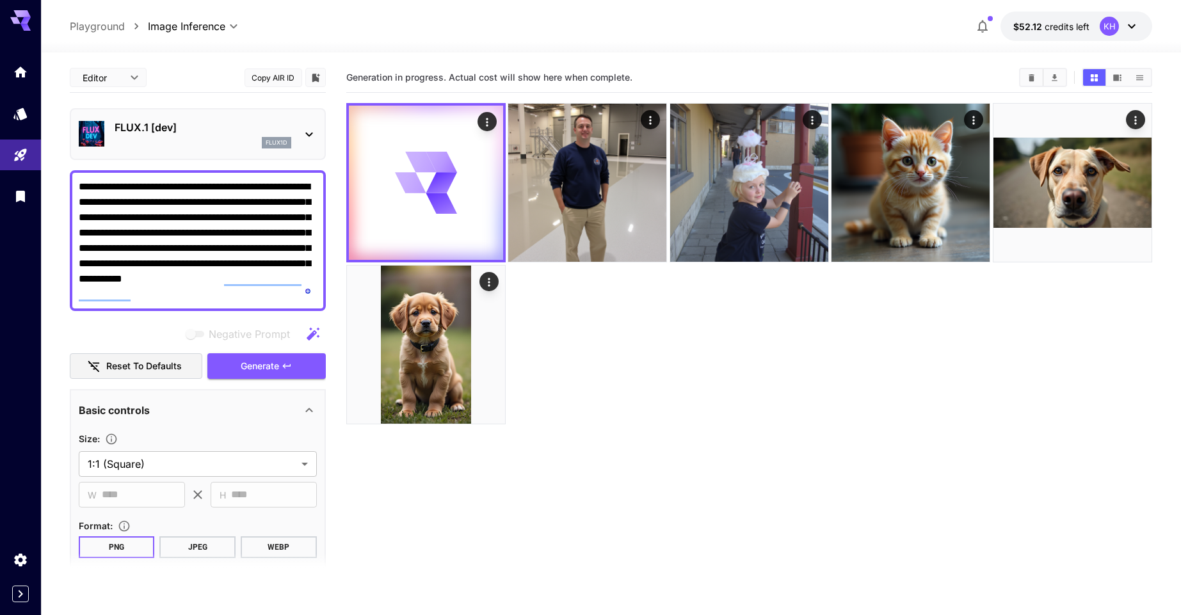
click at [134, 74] on body "**********" at bounding box center [590, 358] width 1181 height 716
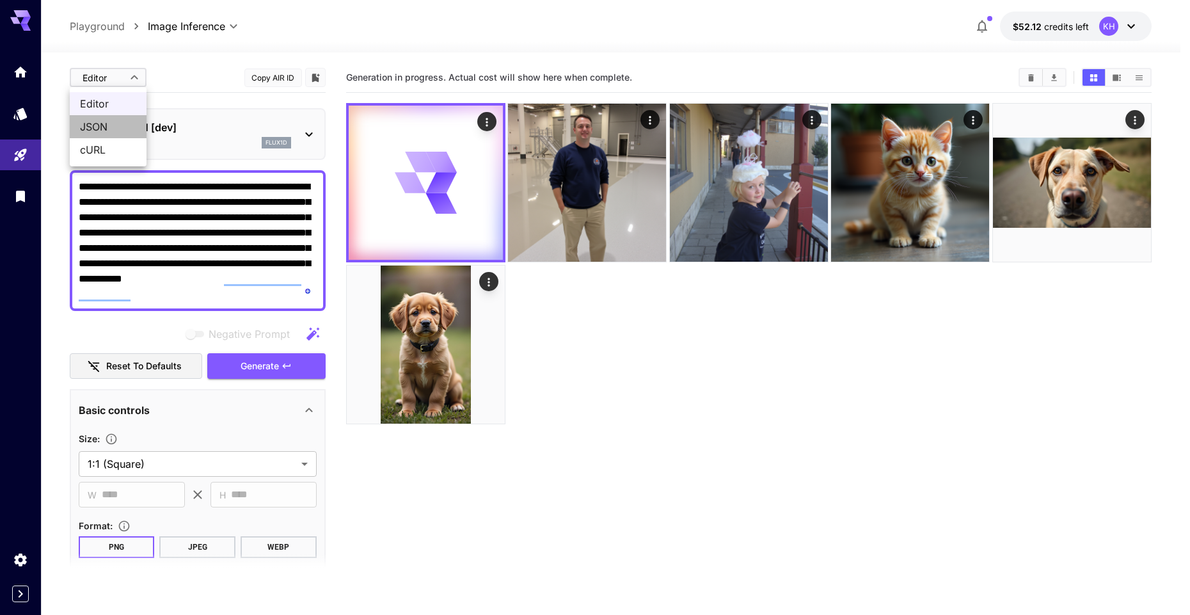
click at [109, 120] on span "JSON" at bounding box center [108, 126] width 56 height 15
type input "****"
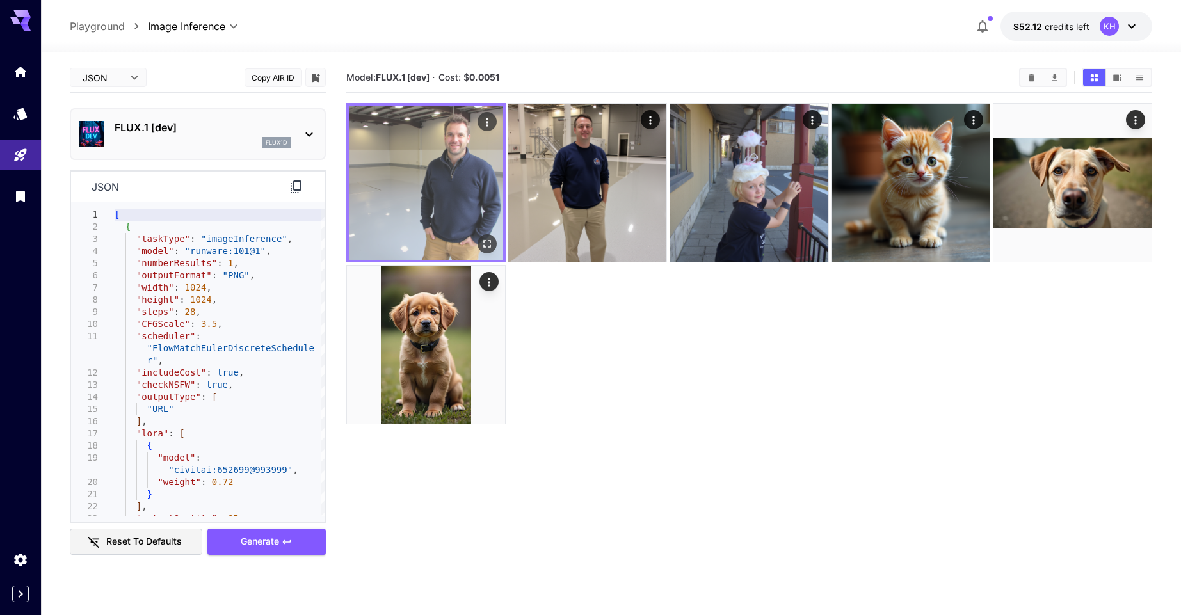
click at [437, 196] on img at bounding box center [426, 183] width 154 height 154
click at [490, 242] on icon "Open in fullscreen" at bounding box center [487, 243] width 13 height 13
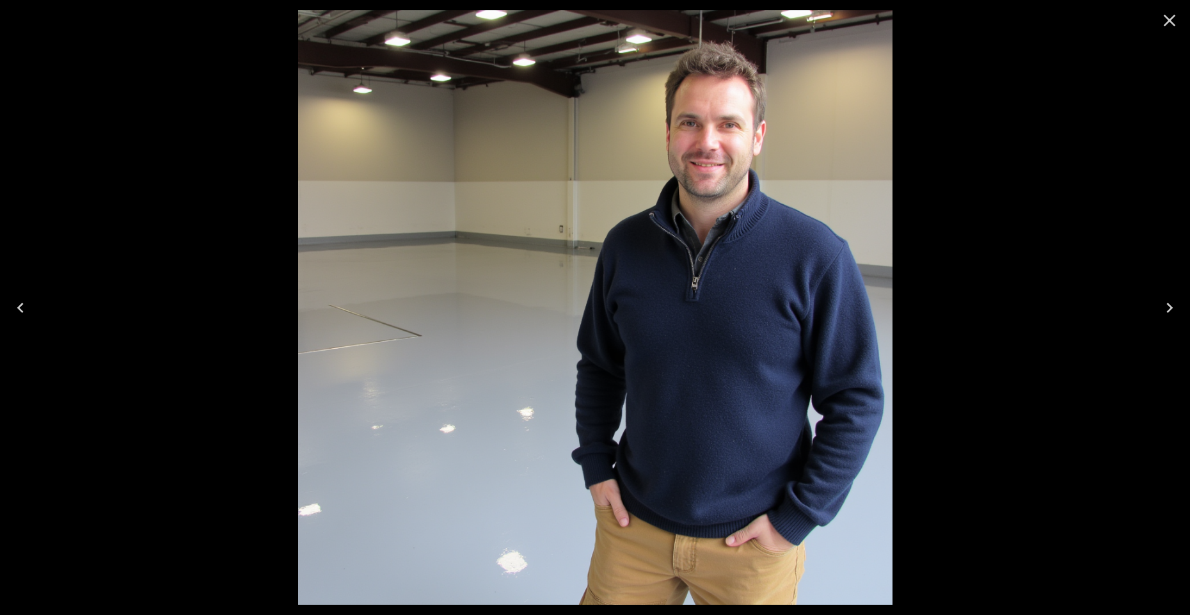
click at [1174, 22] on icon "Close" at bounding box center [1170, 20] width 20 height 20
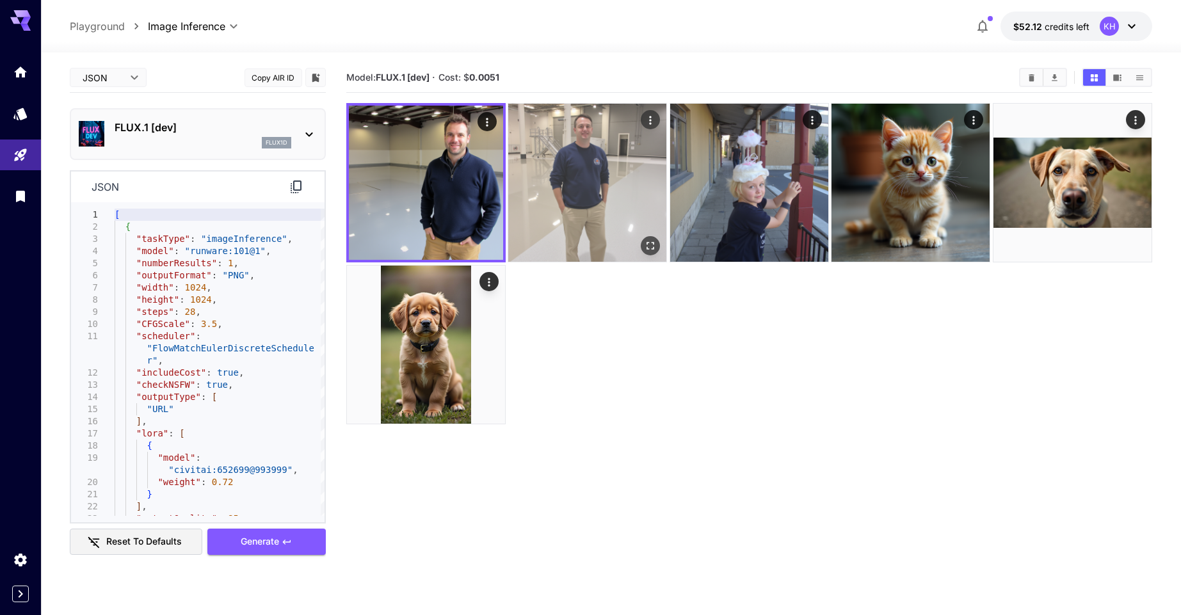
click at [604, 177] on img at bounding box center [587, 183] width 158 height 158
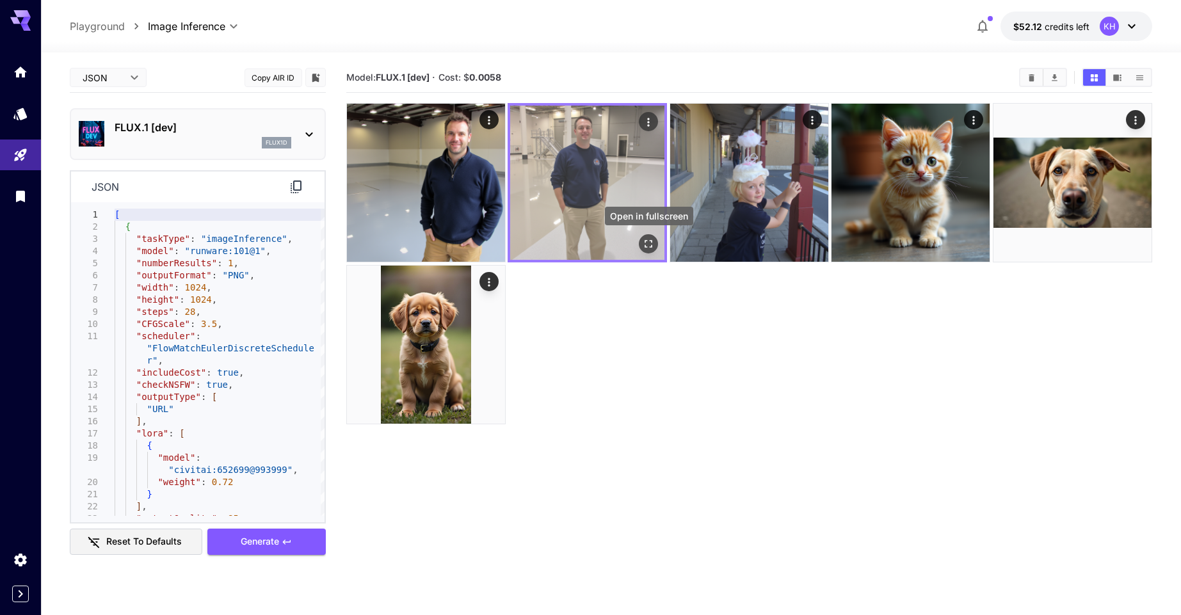
click at [646, 241] on icon "Open in fullscreen" at bounding box center [649, 245] width 8 height 8
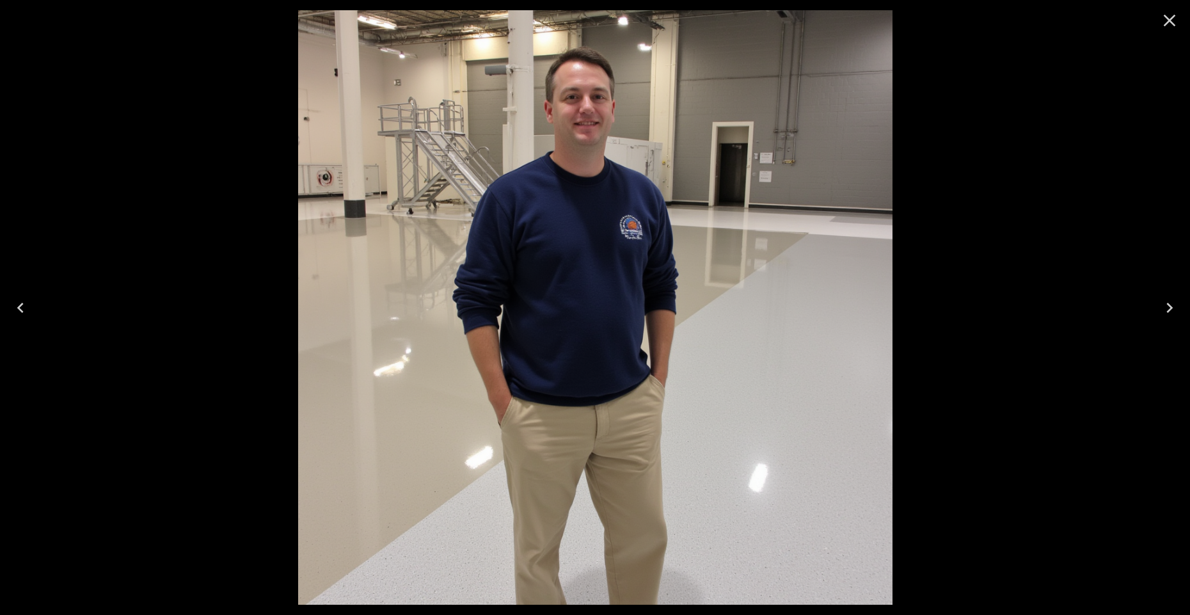
click at [1173, 22] on icon "Close" at bounding box center [1170, 20] width 20 height 20
